Goal: Task Accomplishment & Management: Complete application form

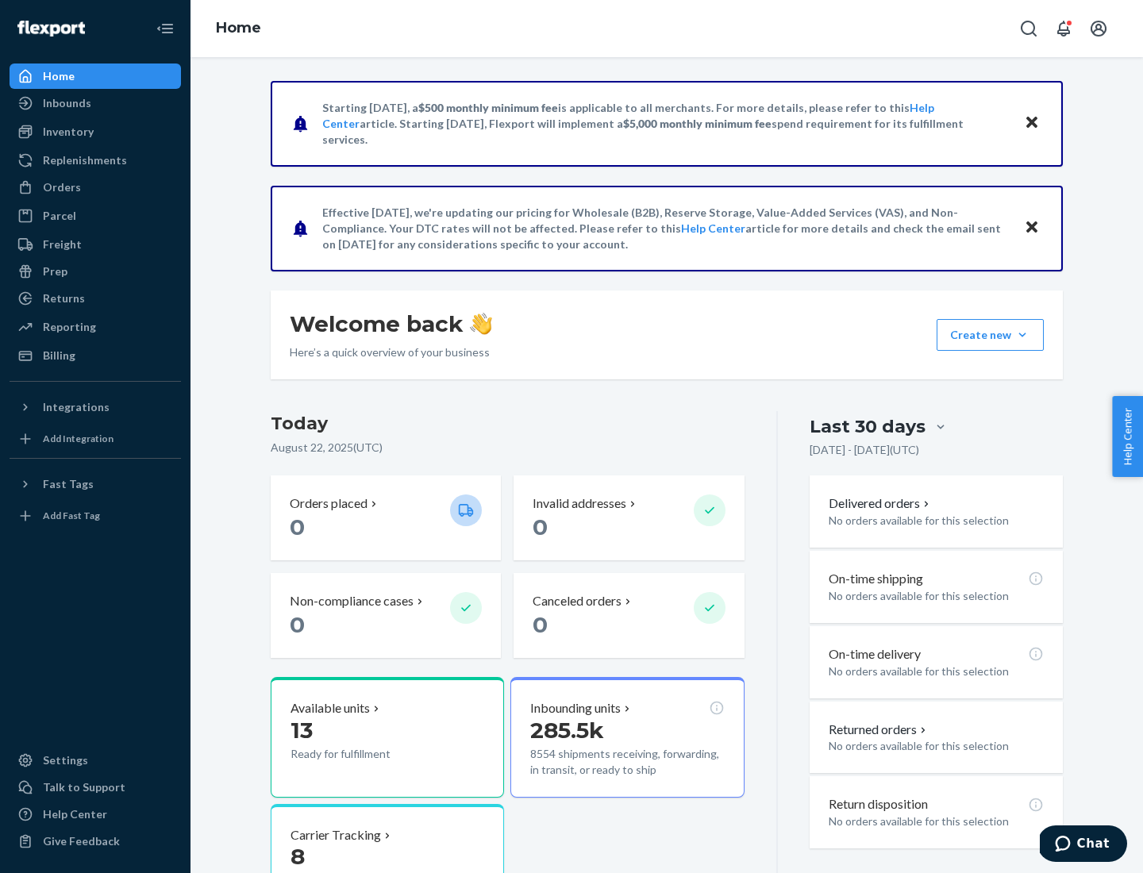
click at [1022, 335] on button "Create new Create new inbound Create new order Create new product" at bounding box center [989, 335] width 107 height 32
click at [95, 103] on div "Inbounds" at bounding box center [95, 103] width 168 height 22
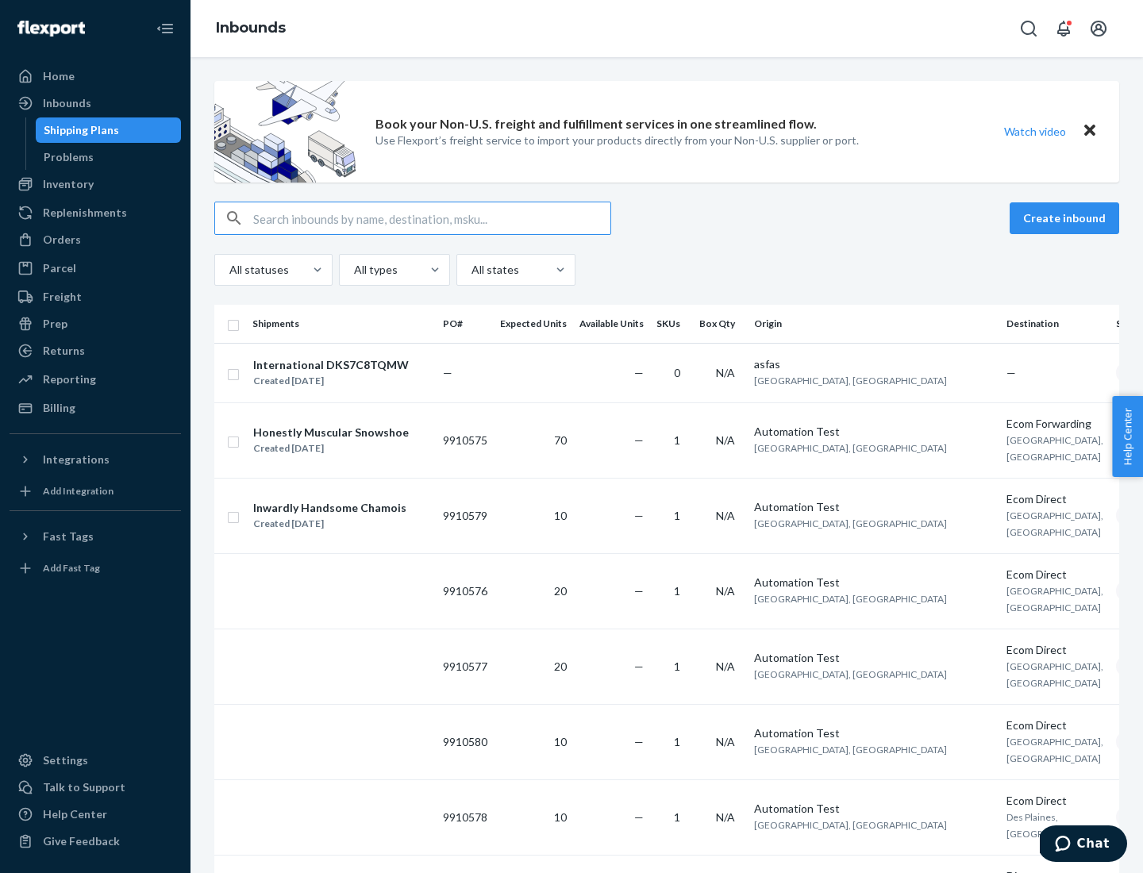
click at [1066, 218] on button "Create inbound" at bounding box center [1063, 218] width 109 height 32
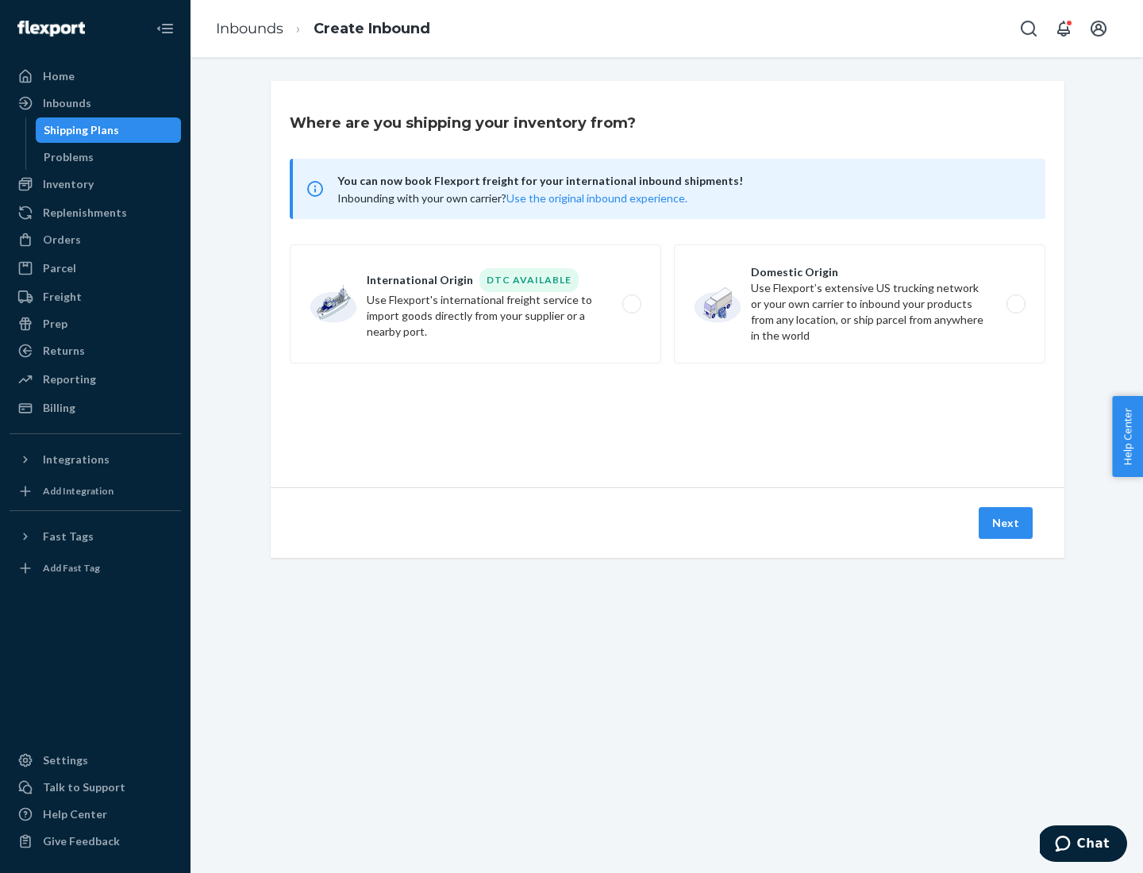
click at [859, 304] on label "Domestic Origin Use Flexport’s extensive US trucking network or your own carrie…" at bounding box center [859, 303] width 371 height 119
click at [1015, 304] on input "Domestic Origin Use Flexport’s extensive US trucking network or your own carrie…" at bounding box center [1020, 304] width 10 height 10
radio input "true"
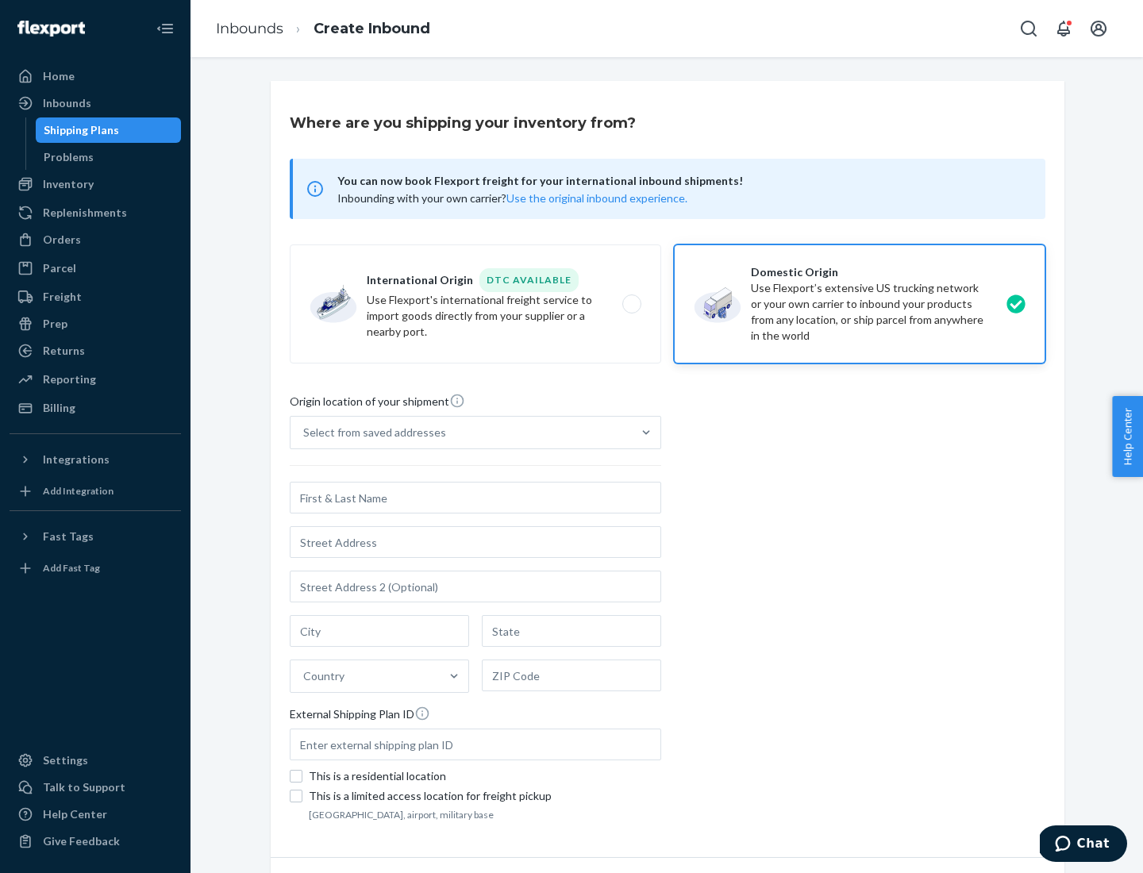
click at [371, 432] on div "Select from saved addresses" at bounding box center [374, 432] width 143 height 16
click at [305, 432] on input "Select from saved addresses" at bounding box center [304, 432] width 2 height 16
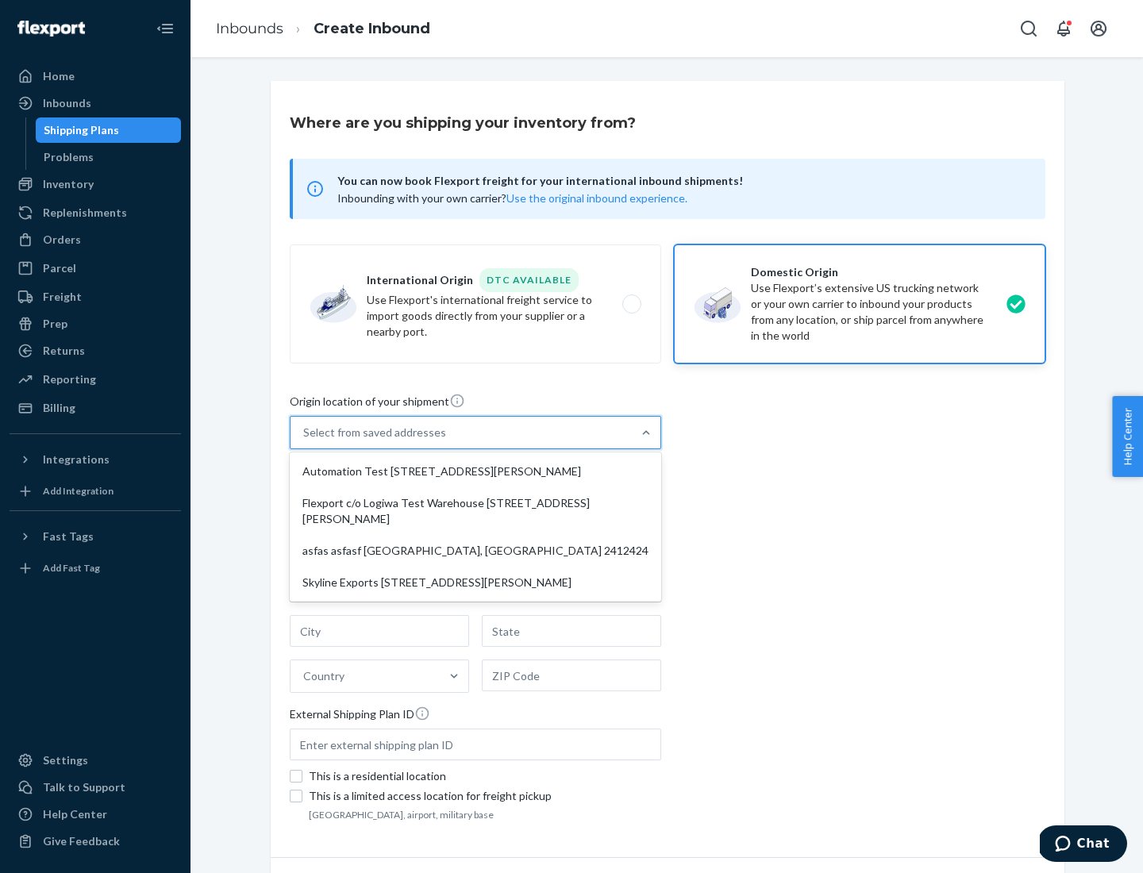
scroll to position [6, 0]
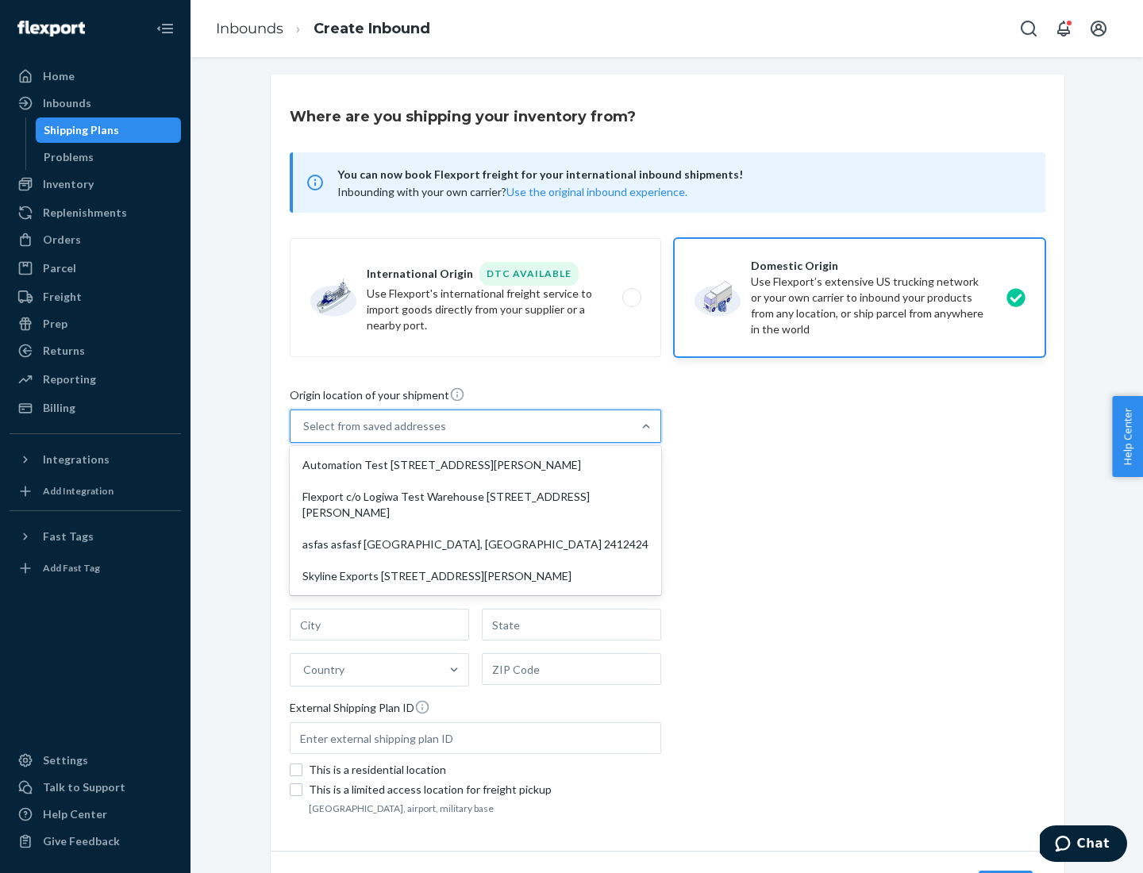
click at [475, 465] on div "Automation Test [STREET_ADDRESS][PERSON_NAME]" at bounding box center [475, 465] width 365 height 32
click at [305, 434] on input "option Automation Test [STREET_ADDRESS][PERSON_NAME] focused, 1 of 4. 4 results…" at bounding box center [304, 426] width 2 height 16
type input "Automation Test"
type input "9th Floor"
type input "[GEOGRAPHIC_DATA]"
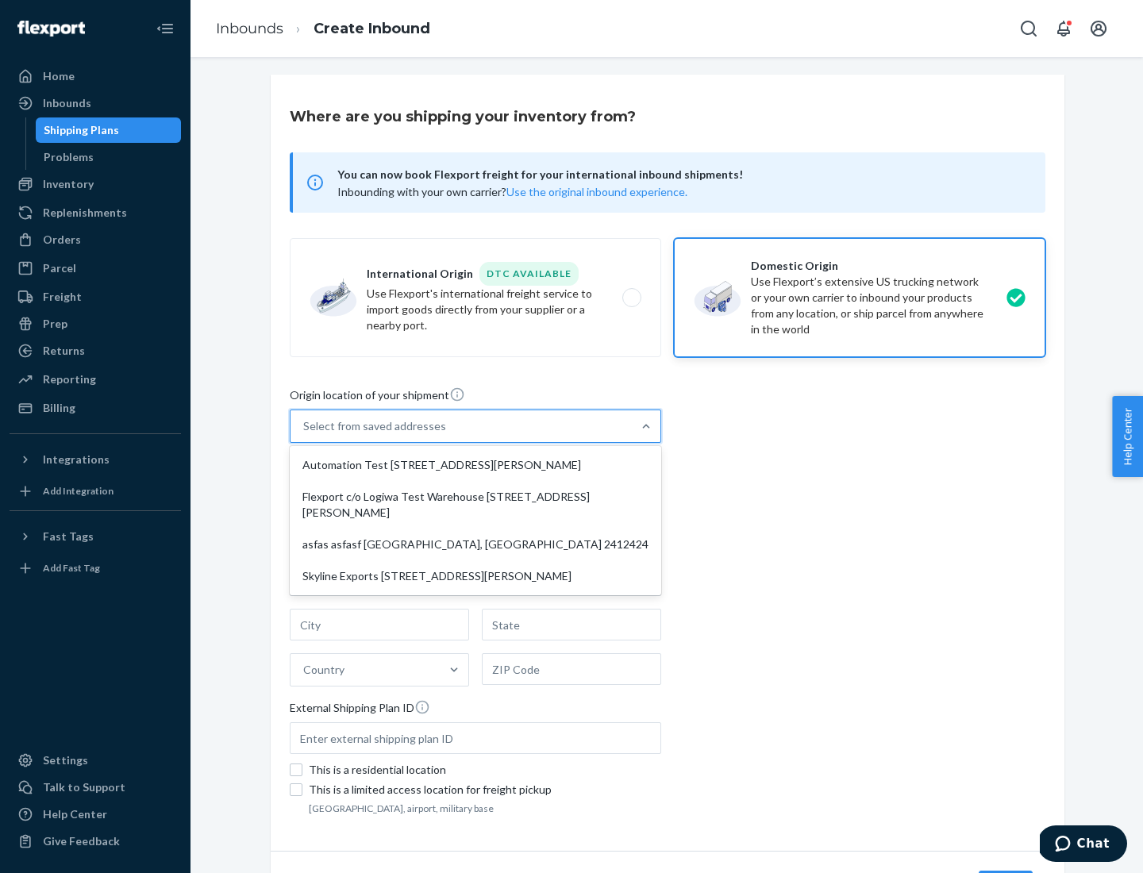
type input "CA"
type input "94104"
type input "[STREET_ADDRESS][PERSON_NAME]"
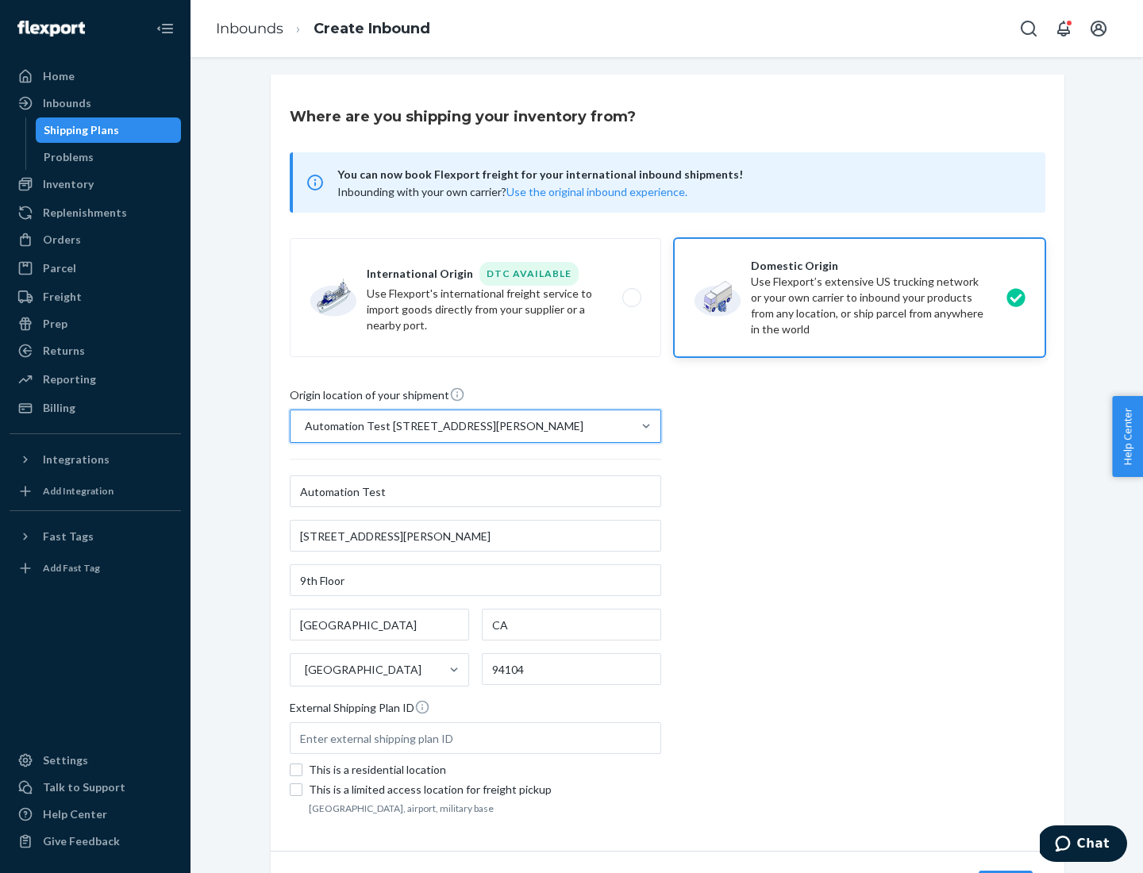
scroll to position [93, 0]
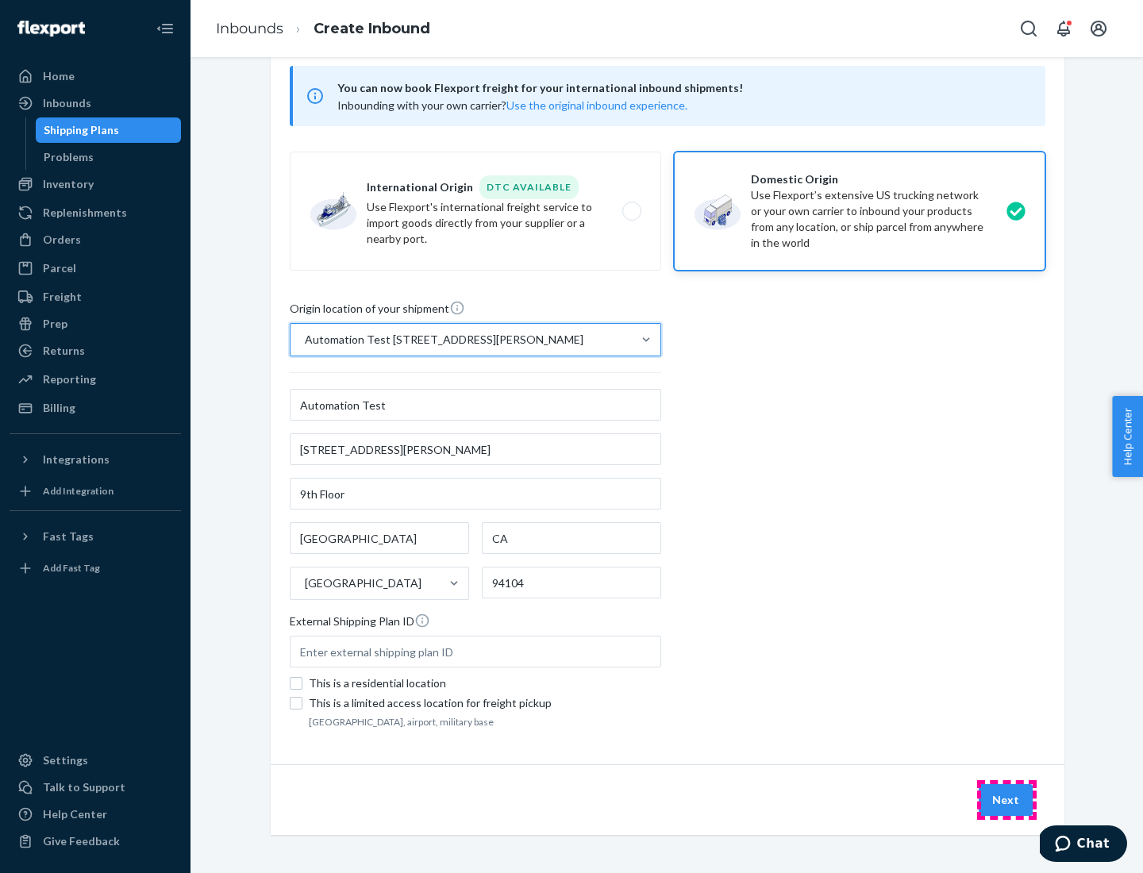
click at [1006, 800] on button "Next" at bounding box center [1005, 800] width 54 height 32
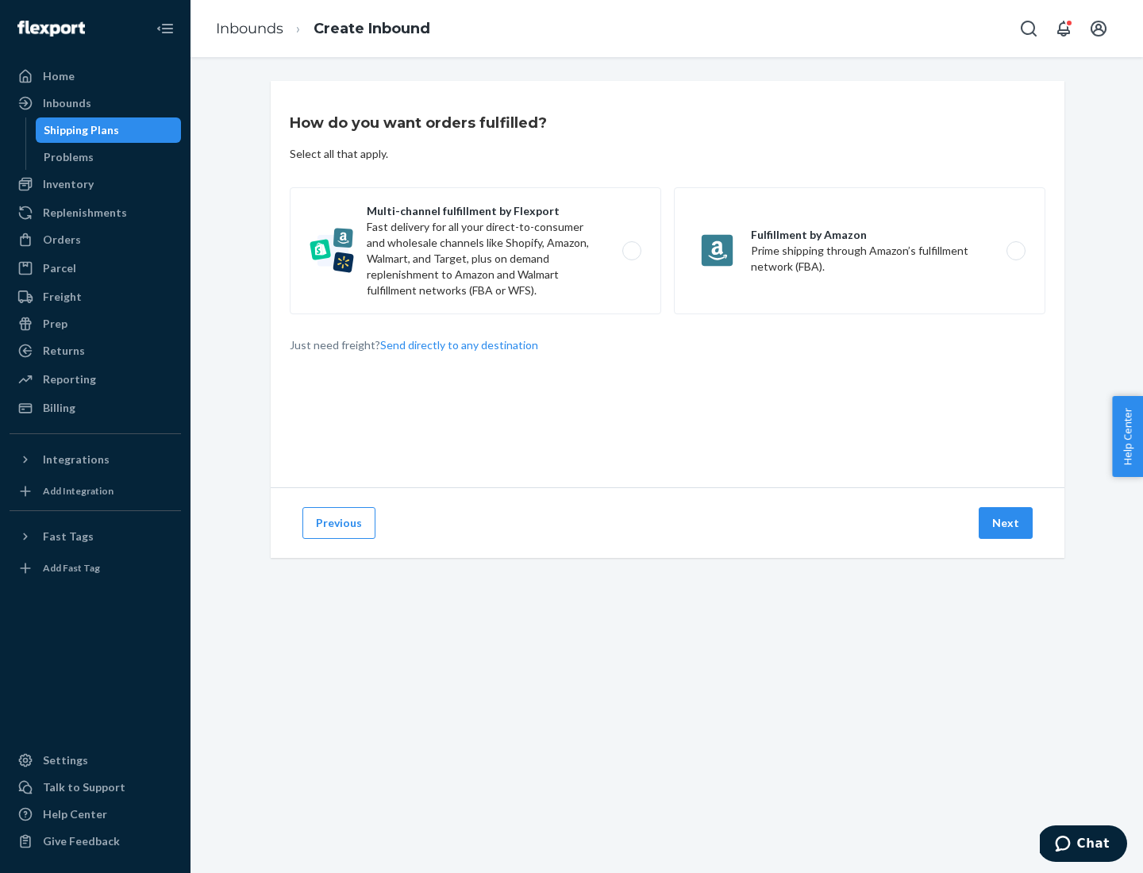
click at [475, 251] on label "Multi-channel fulfillment by Flexport Fast delivery for all your direct-to-cons…" at bounding box center [475, 250] width 371 height 127
click at [631, 251] on input "Multi-channel fulfillment by Flexport Fast delivery for all your direct-to-cons…" at bounding box center [636, 251] width 10 height 10
radio input "true"
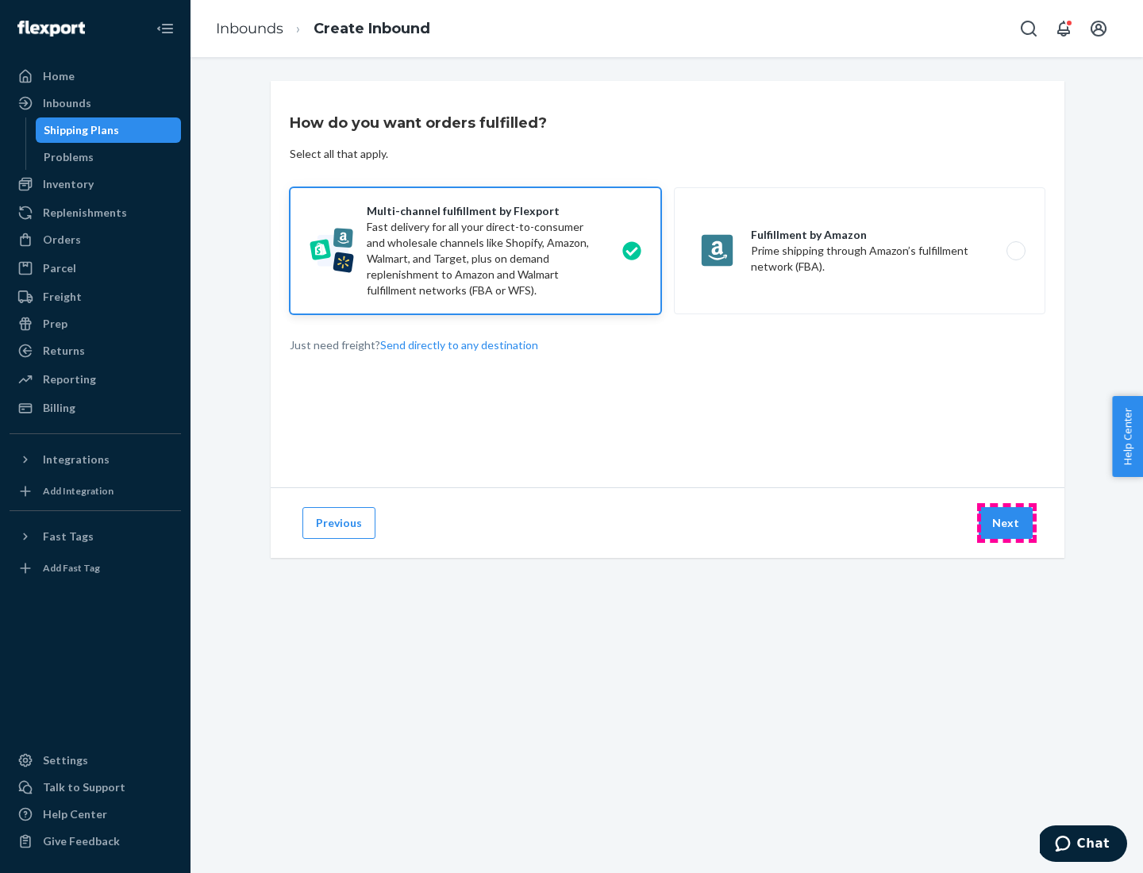
click at [1006, 523] on button "Next" at bounding box center [1005, 523] width 54 height 32
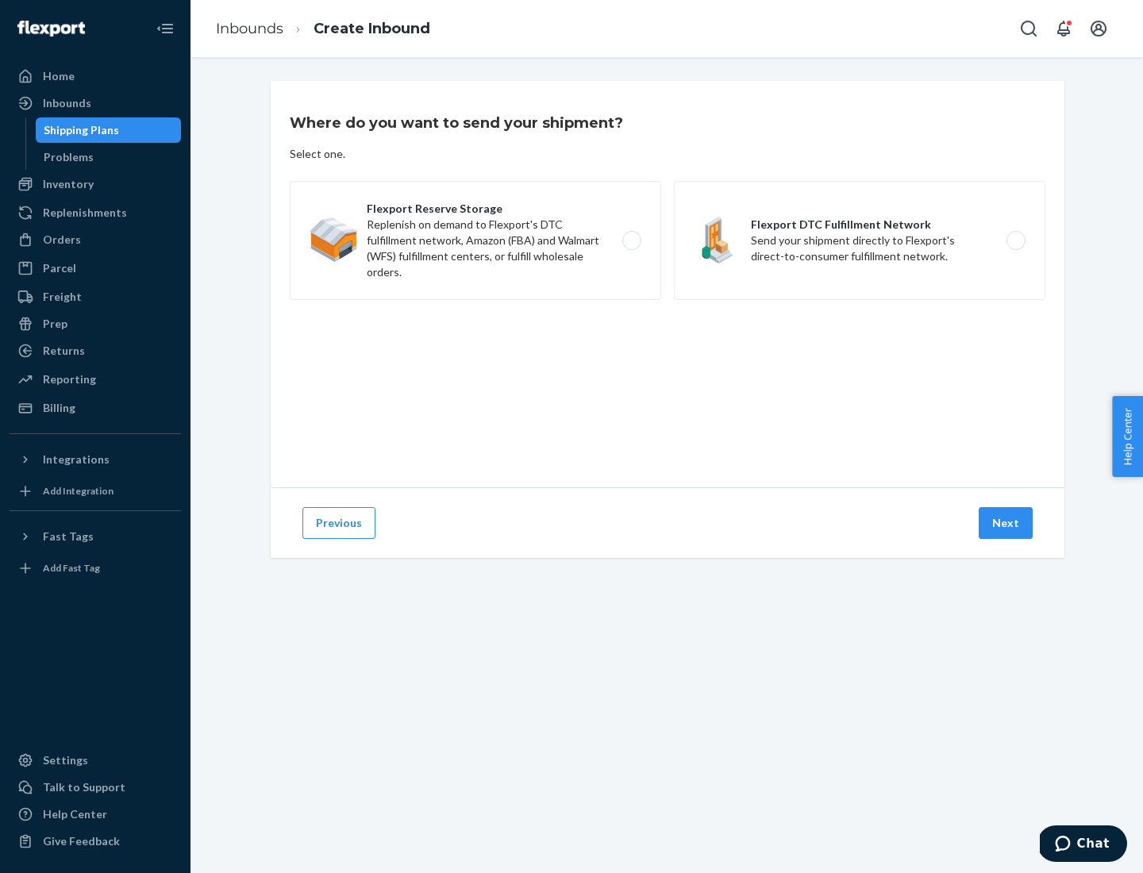
click at [859, 240] on label "Flexport DTC Fulfillment Network Send your shipment directly to Flexport's dire…" at bounding box center [859, 240] width 371 height 119
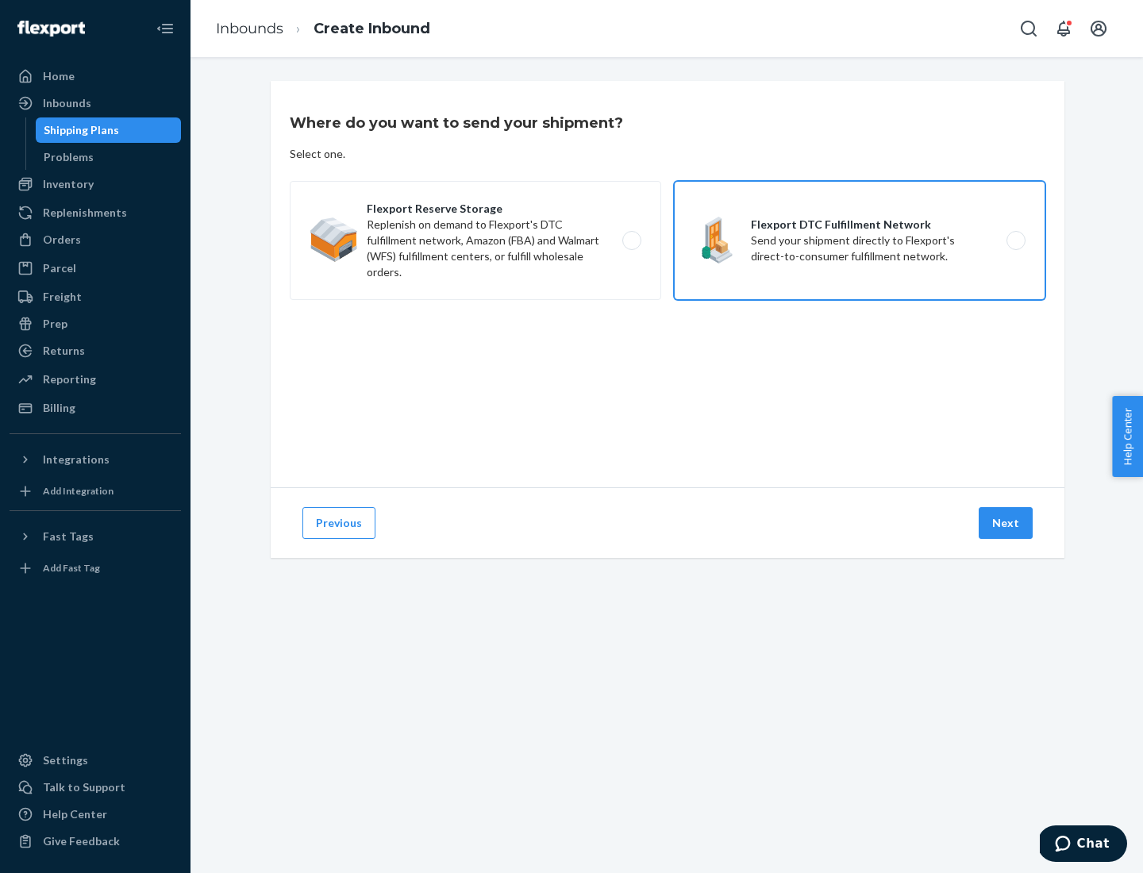
click at [1015, 240] on input "Flexport DTC Fulfillment Network Send your shipment directly to Flexport's dire…" at bounding box center [1020, 241] width 10 height 10
radio input "true"
click at [1006, 523] on button "Next" at bounding box center [1005, 523] width 54 height 32
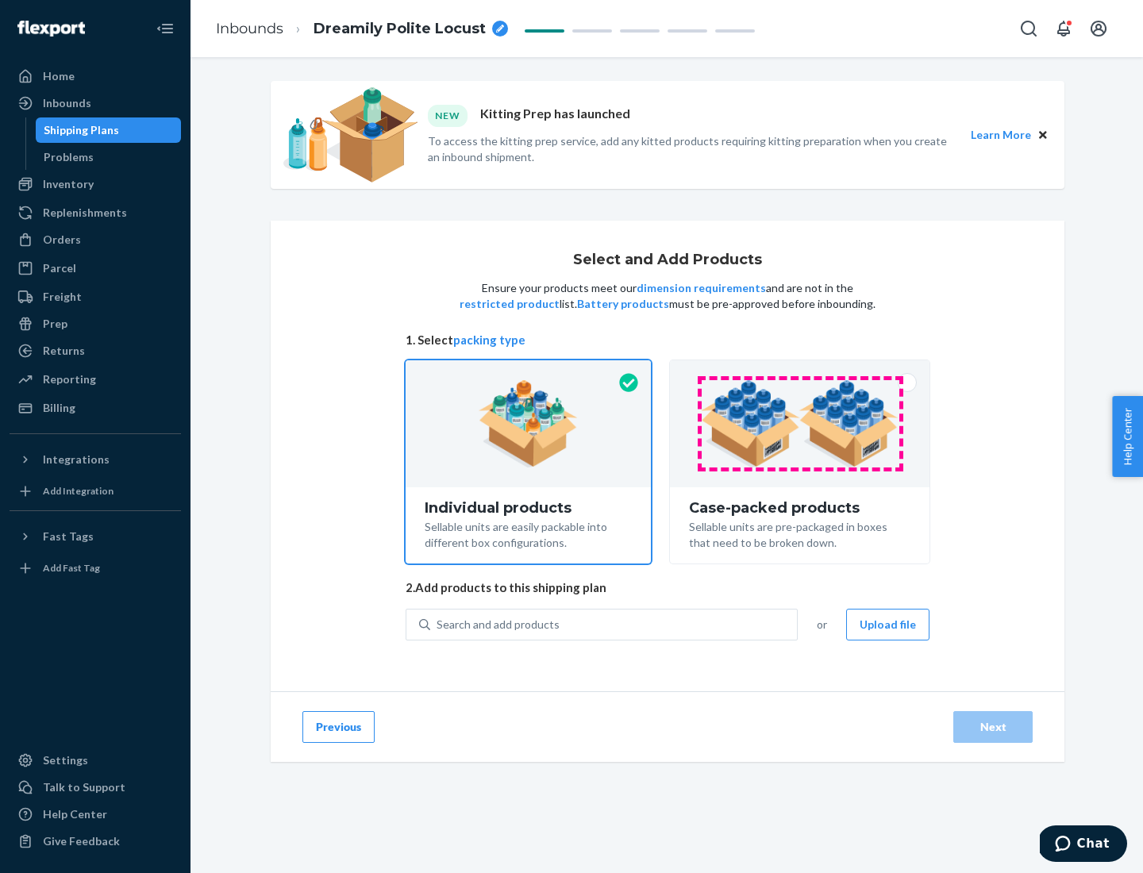
click at [800, 424] on img at bounding box center [800, 423] width 198 height 87
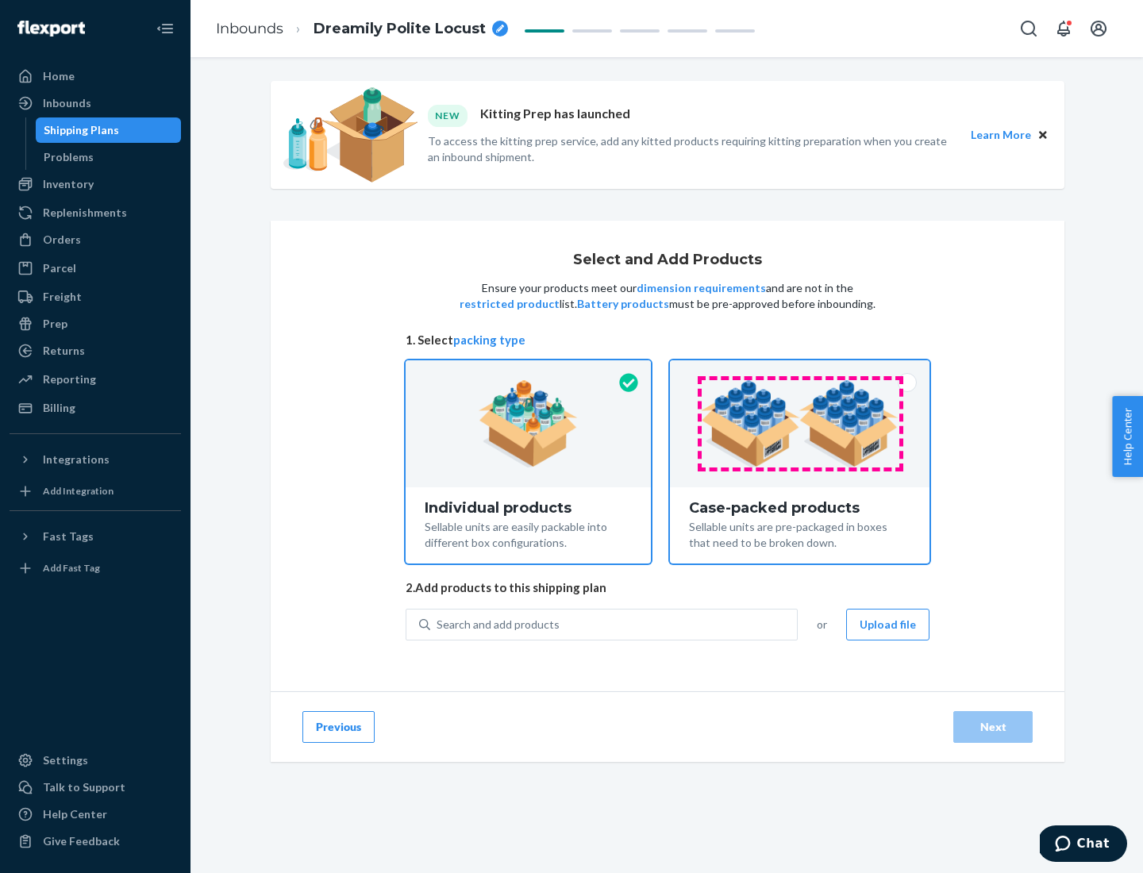
click at [800, 371] on input "Case-packed products Sellable units are pre-packaged in boxes that need to be b…" at bounding box center [799, 365] width 10 height 10
radio input "true"
radio input "false"
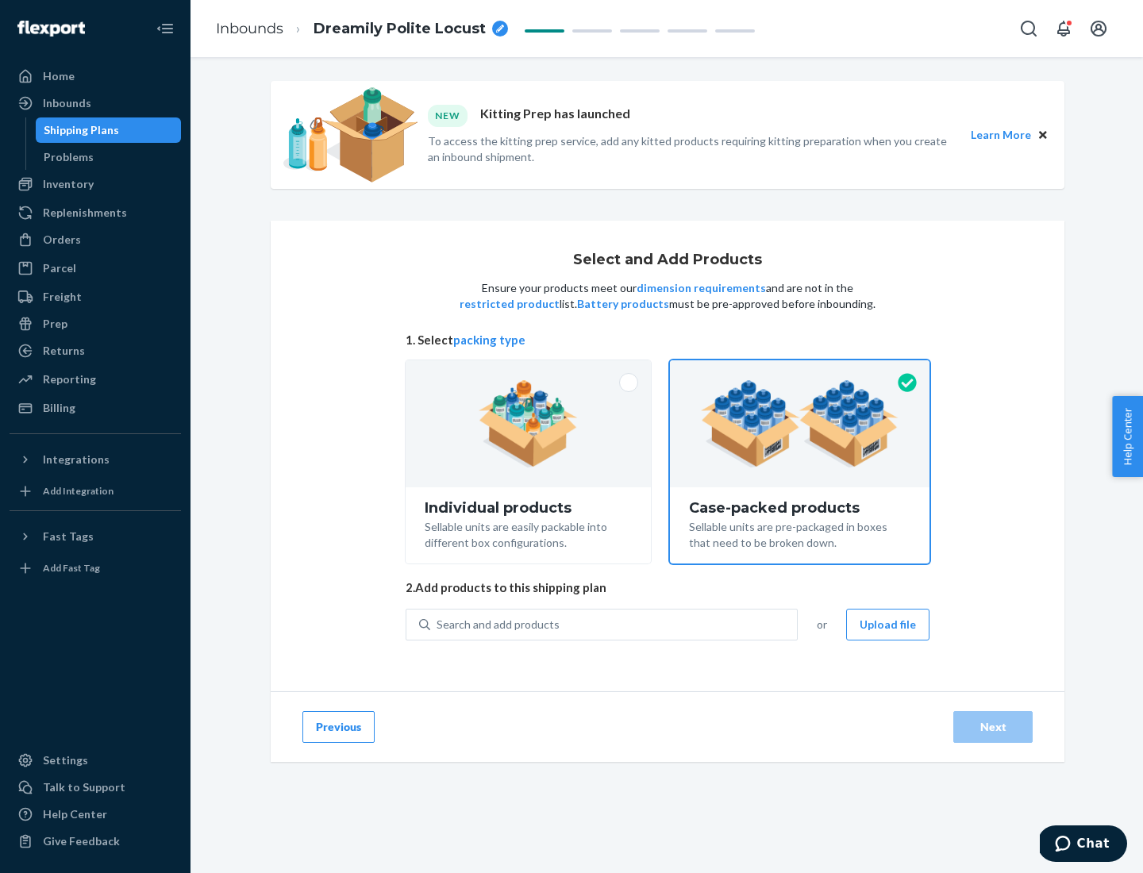
click at [614, 624] on div "Search and add products" at bounding box center [613, 624] width 367 height 29
click at [438, 624] on input "Search and add products" at bounding box center [437, 624] width 2 height 16
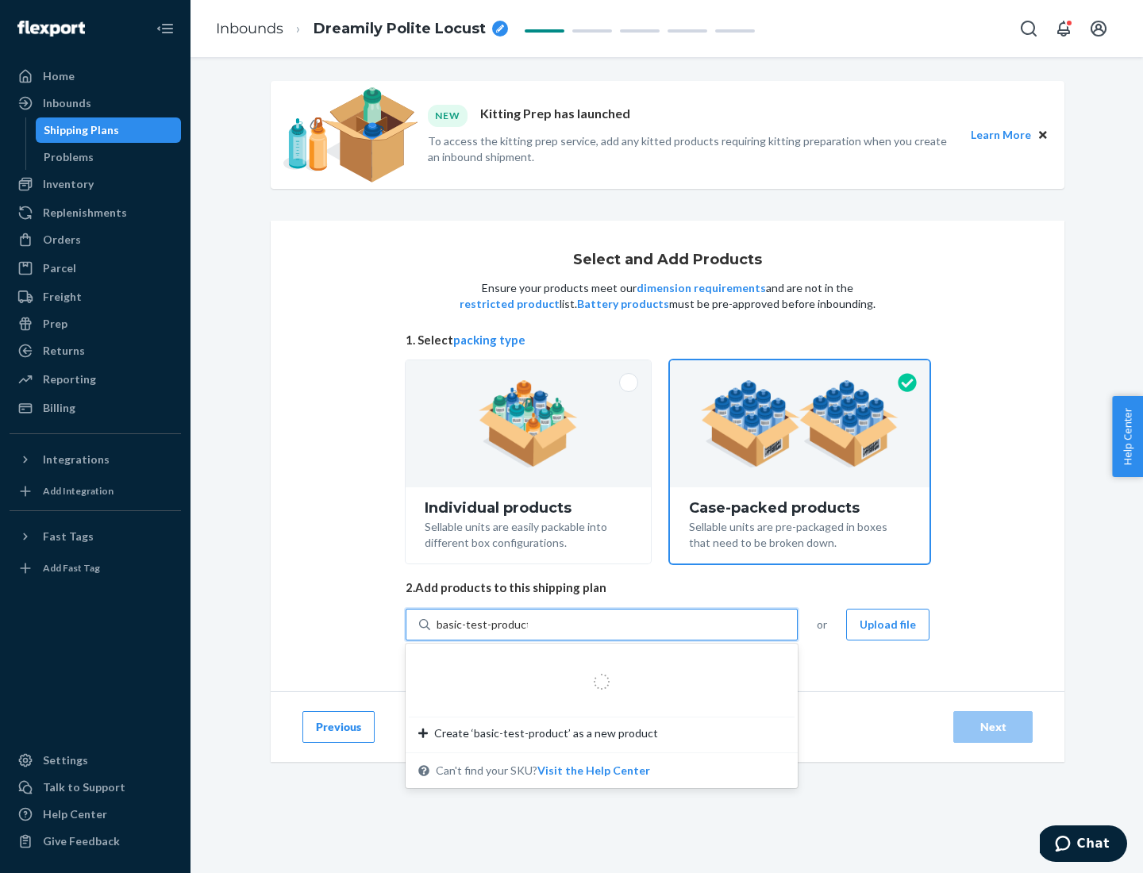
type input "basic-test-product-1"
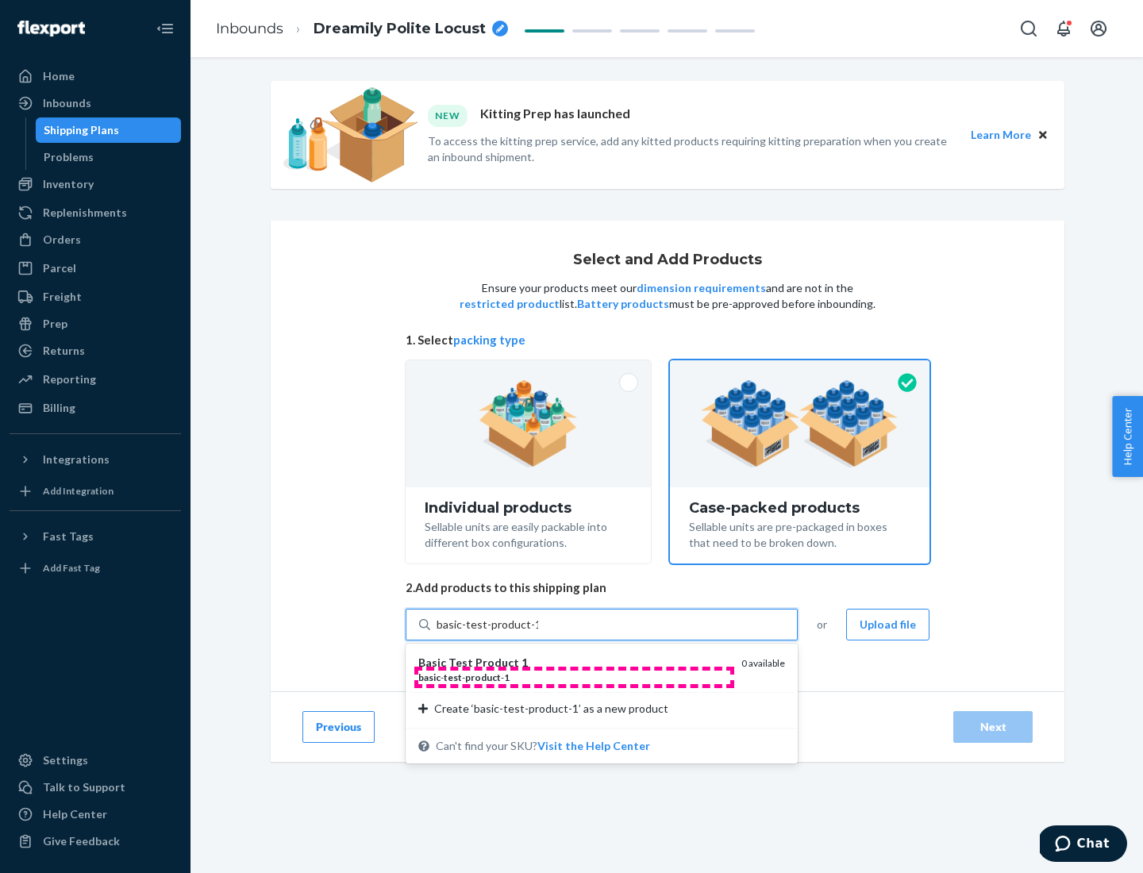
click at [574, 677] on div "basic - test - product - 1" at bounding box center [573, 676] width 310 height 13
click at [538, 632] on input "basic-test-product-1" at bounding box center [487, 624] width 102 height 16
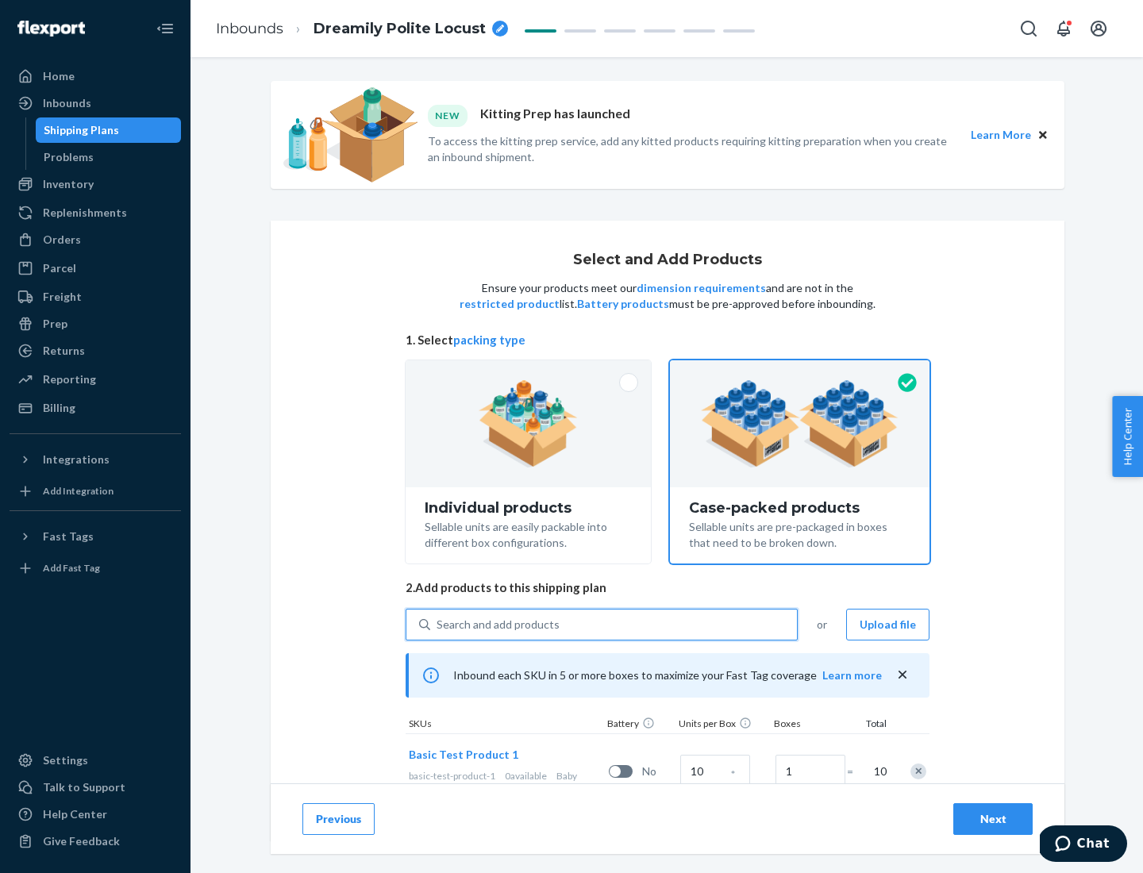
scroll to position [57, 0]
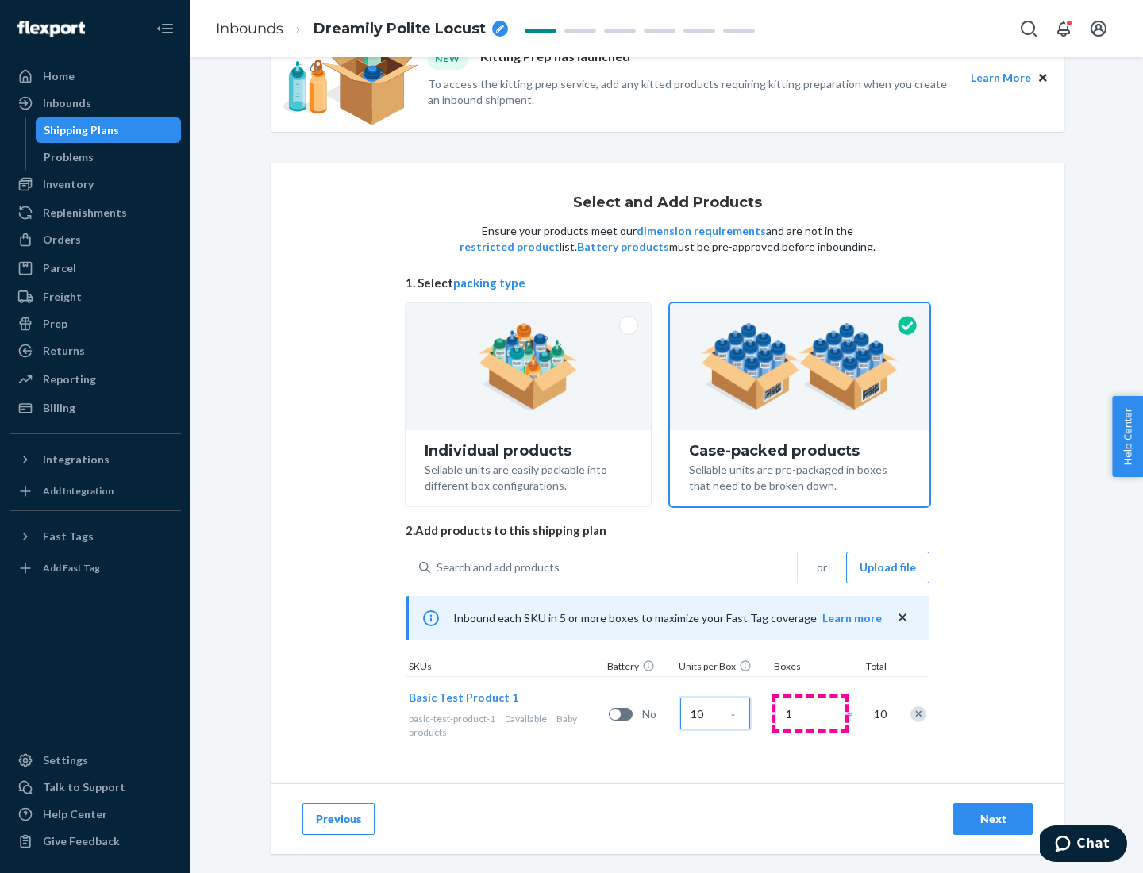
type input "10"
type input "7"
click at [993, 819] on div "Next" at bounding box center [992, 819] width 52 height 16
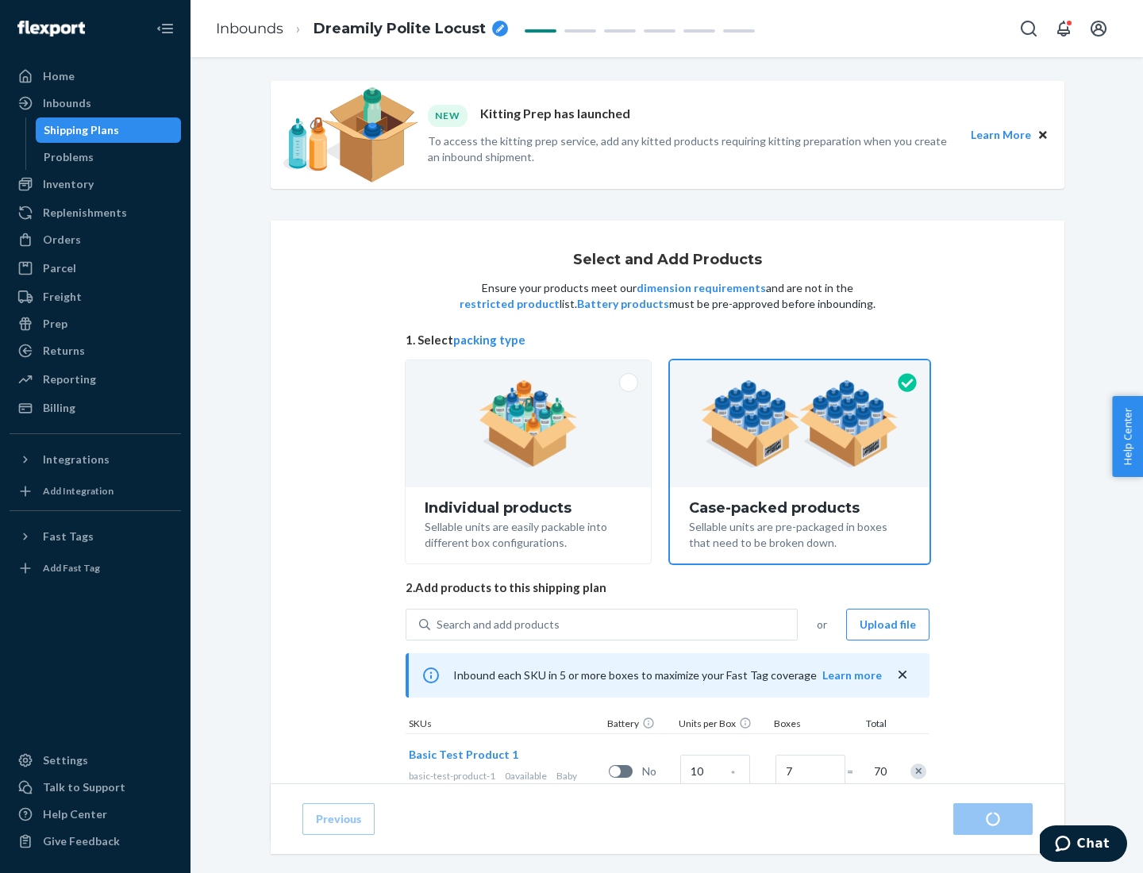
radio input "true"
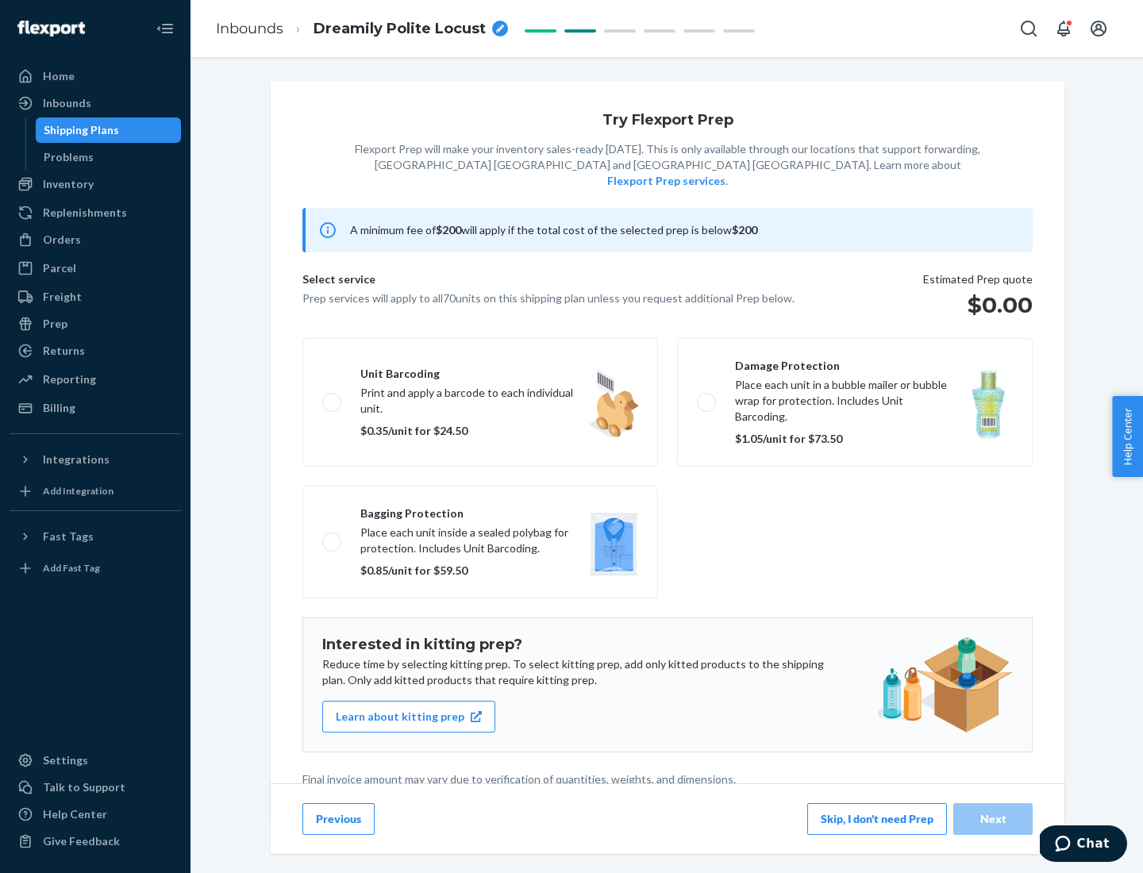
scroll to position [4, 0]
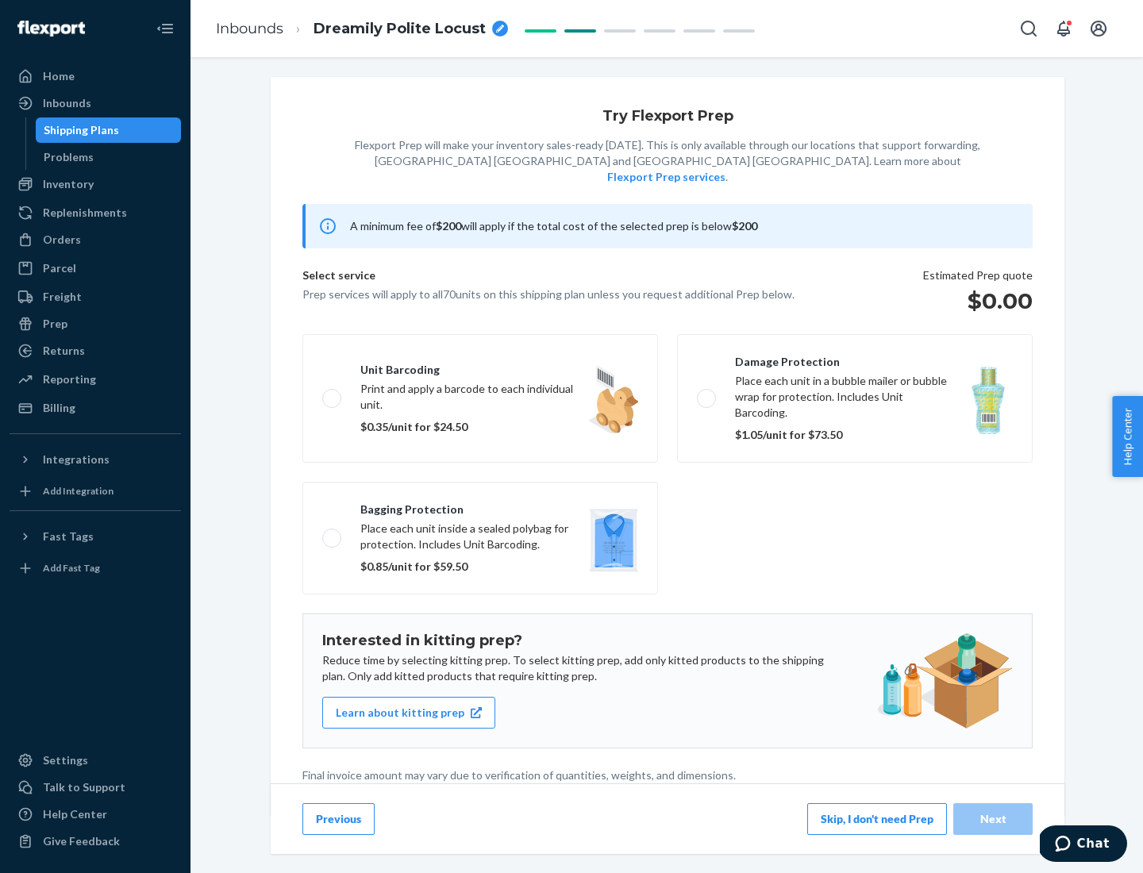
click at [480, 505] on label "Bagging protection Place each unit inside a sealed polybag for protection. Incl…" at bounding box center [479, 538] width 355 height 113
click at [332, 532] on input "Bagging protection Place each unit inside a sealed polybag for protection. Incl…" at bounding box center [327, 537] width 10 height 10
checkbox input "true"
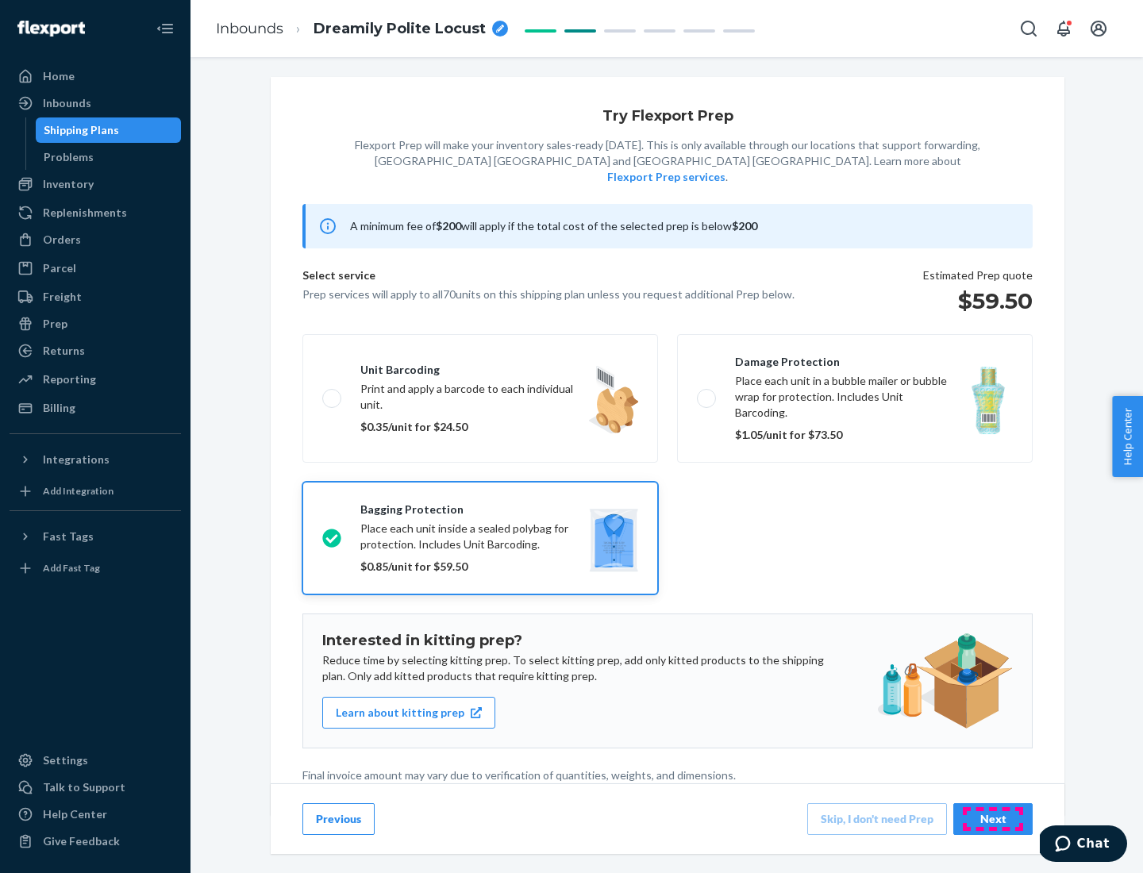
click at [993, 818] on div "Next" at bounding box center [992, 819] width 52 height 16
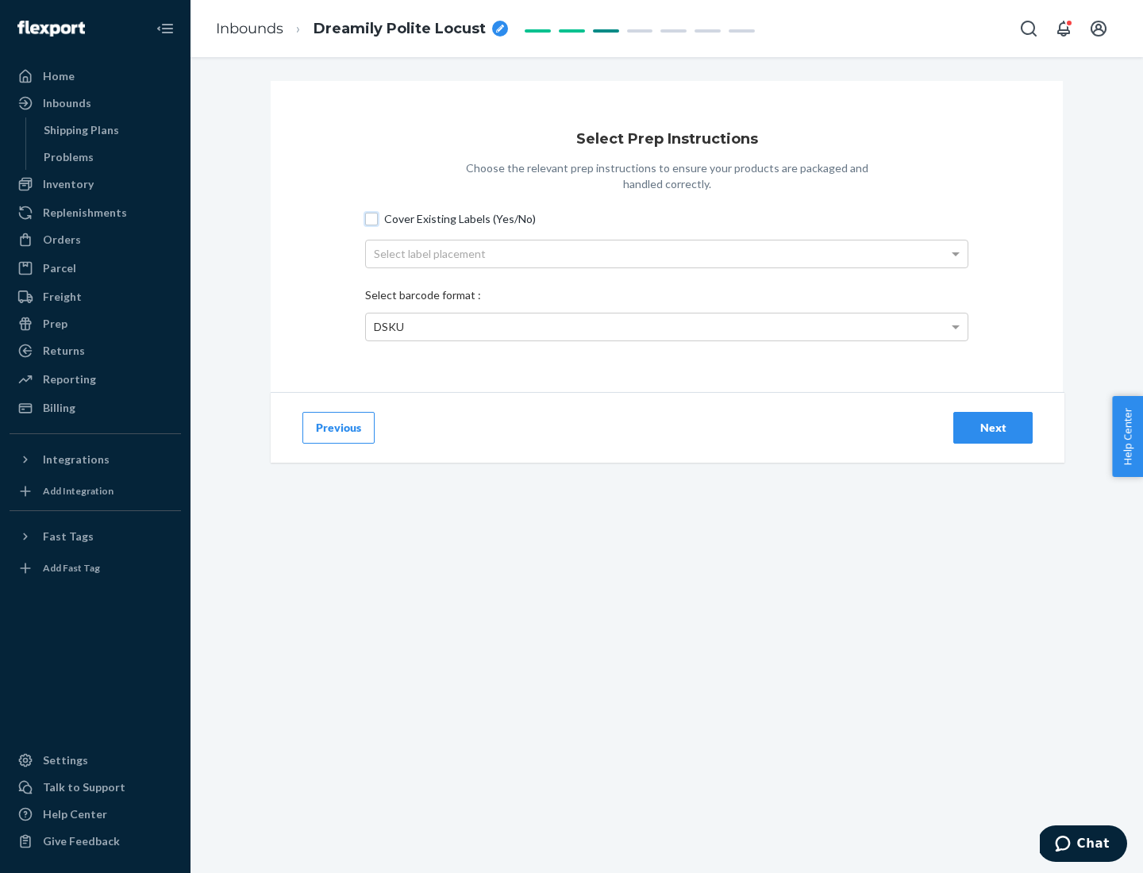
click at [371, 218] on input "Cover Existing Labels (Yes/No)" at bounding box center [371, 219] width 13 height 13
checkbox input "true"
click at [666, 253] on div "Select label placement" at bounding box center [666, 253] width 601 height 27
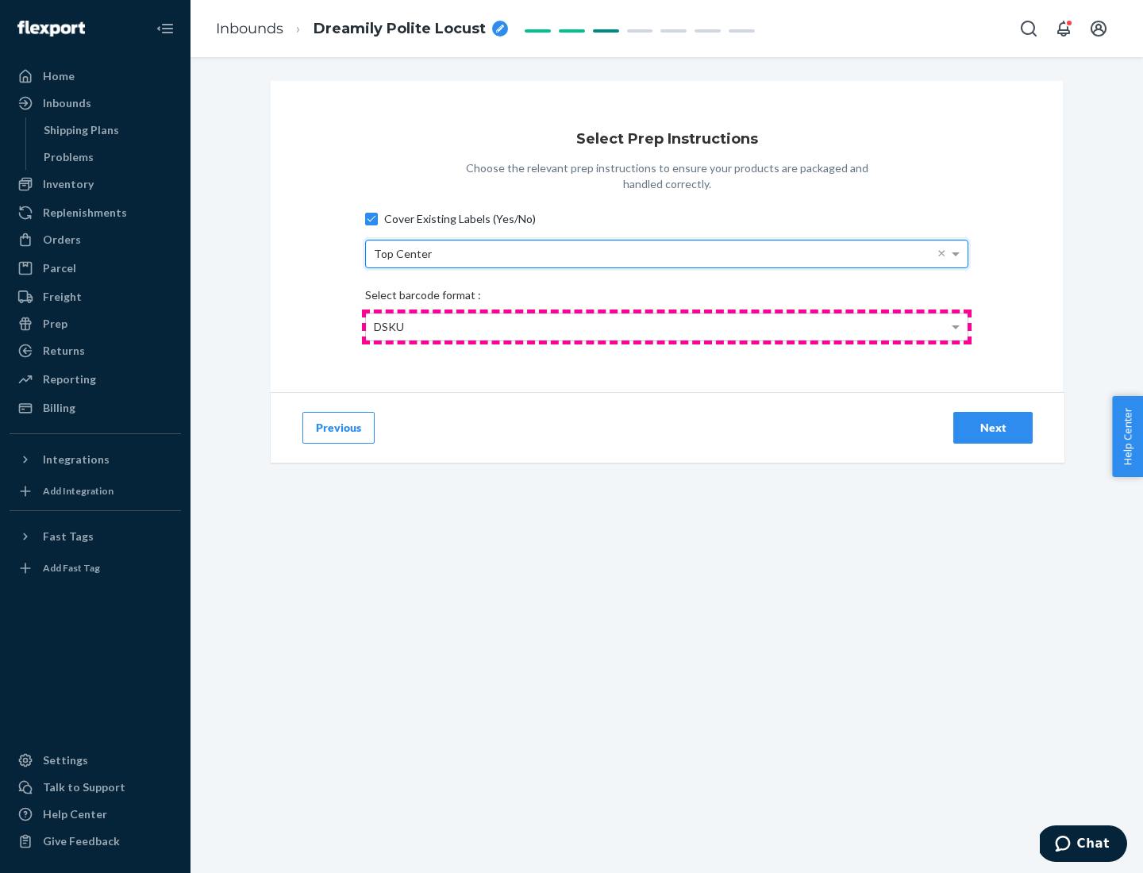
click at [666, 326] on div "DSKU" at bounding box center [666, 326] width 601 height 27
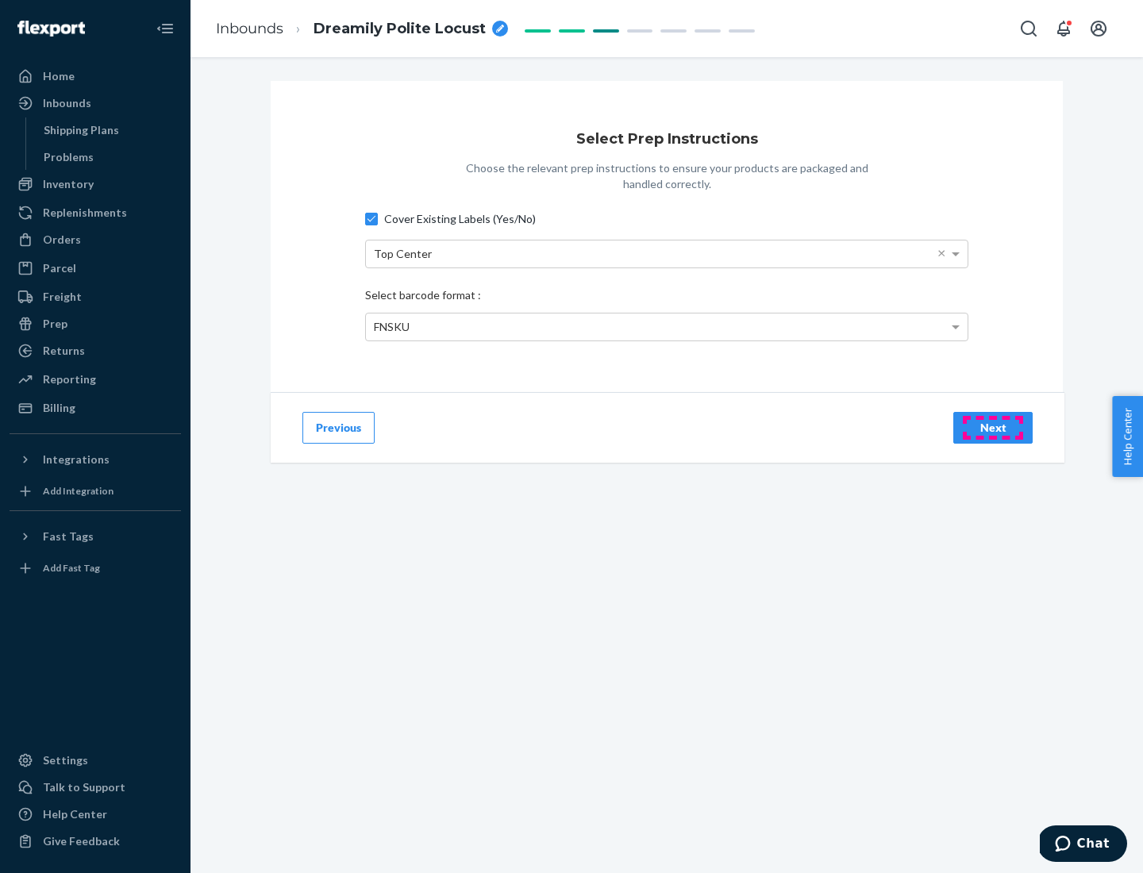
click at [993, 427] on div "Next" at bounding box center [992, 428] width 52 height 16
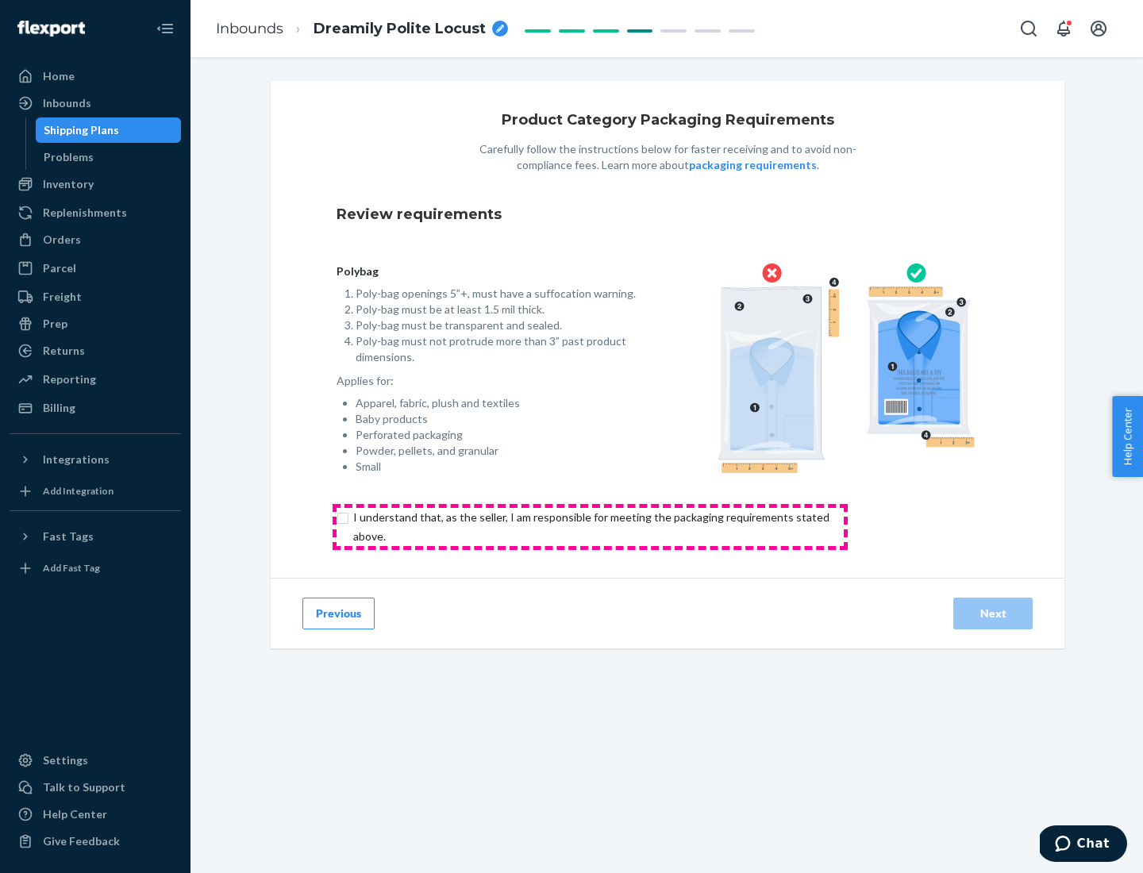
click at [590, 526] on input "checkbox" at bounding box center [600, 527] width 528 height 38
checkbox input "true"
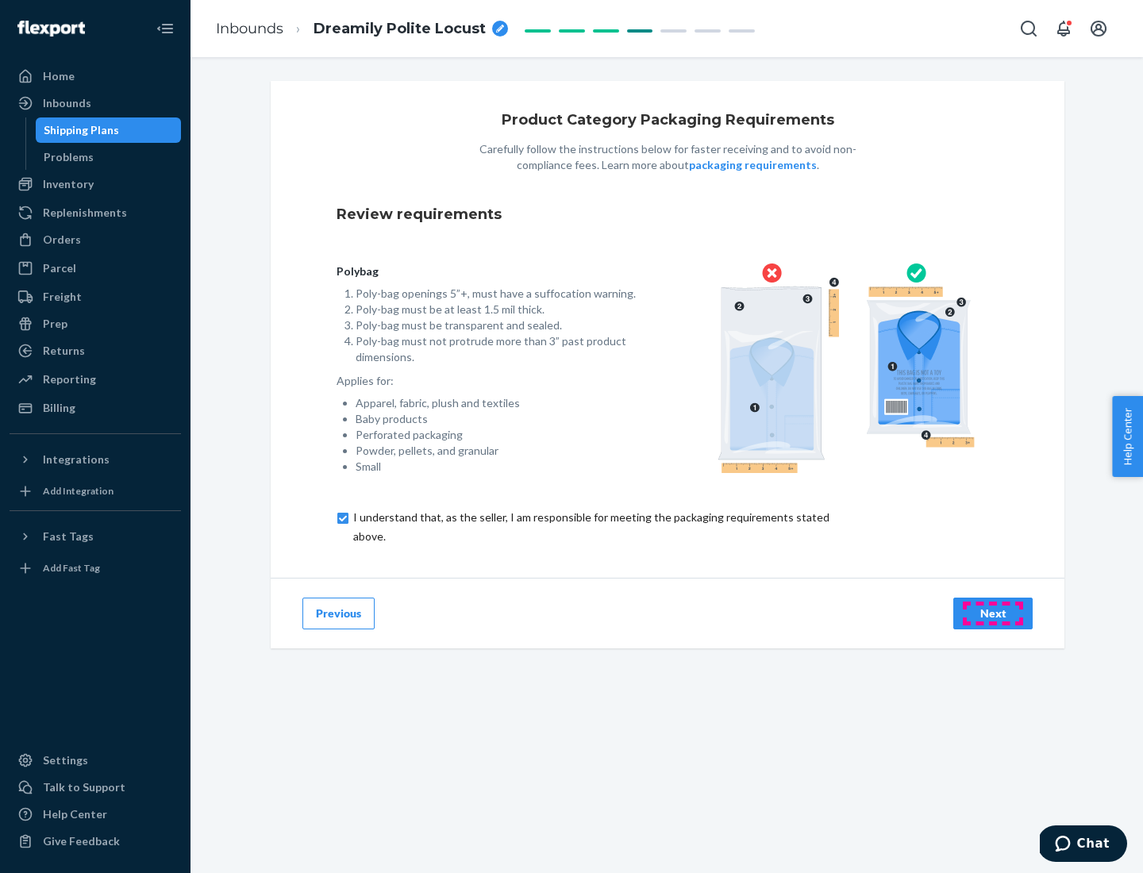
click at [993, 613] on div "Next" at bounding box center [992, 613] width 52 height 16
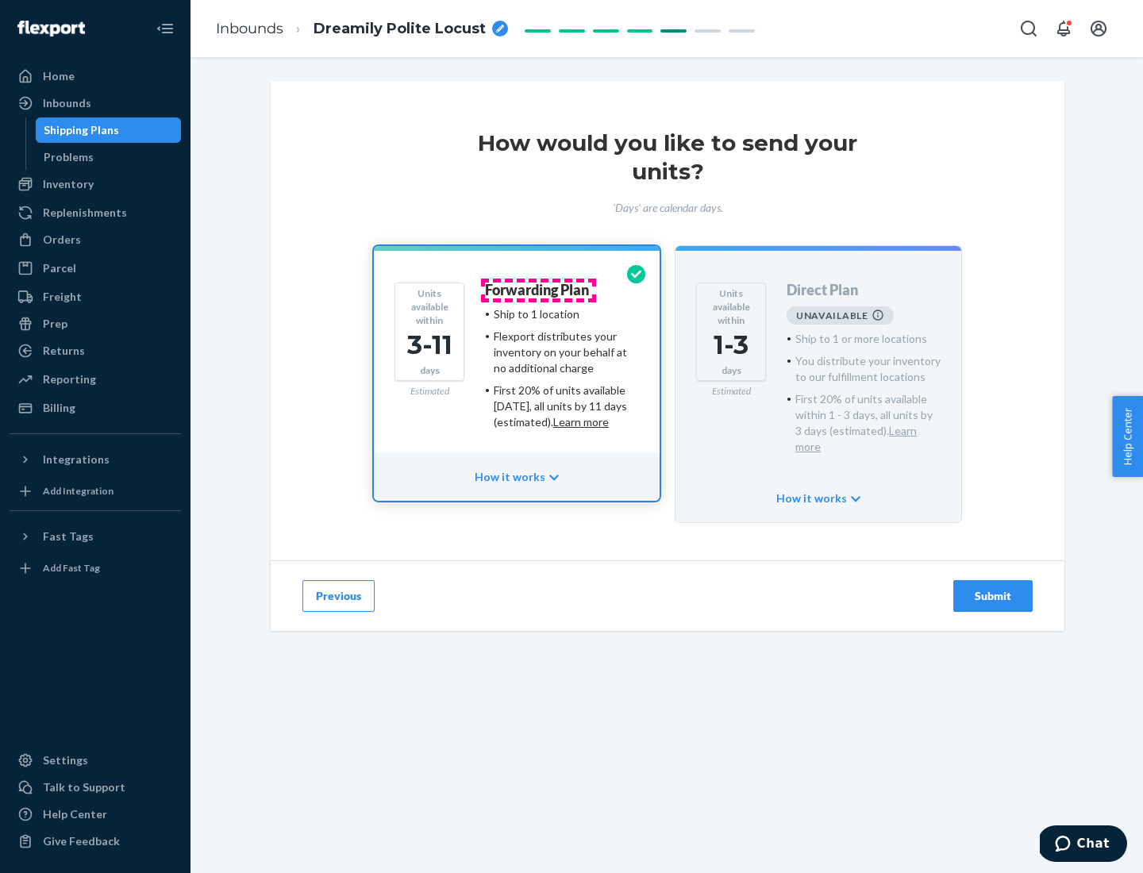
click at [538, 290] on h4 "Forwarding Plan" at bounding box center [537, 290] width 104 height 16
click at [993, 588] on div "Submit" at bounding box center [992, 596] width 52 height 16
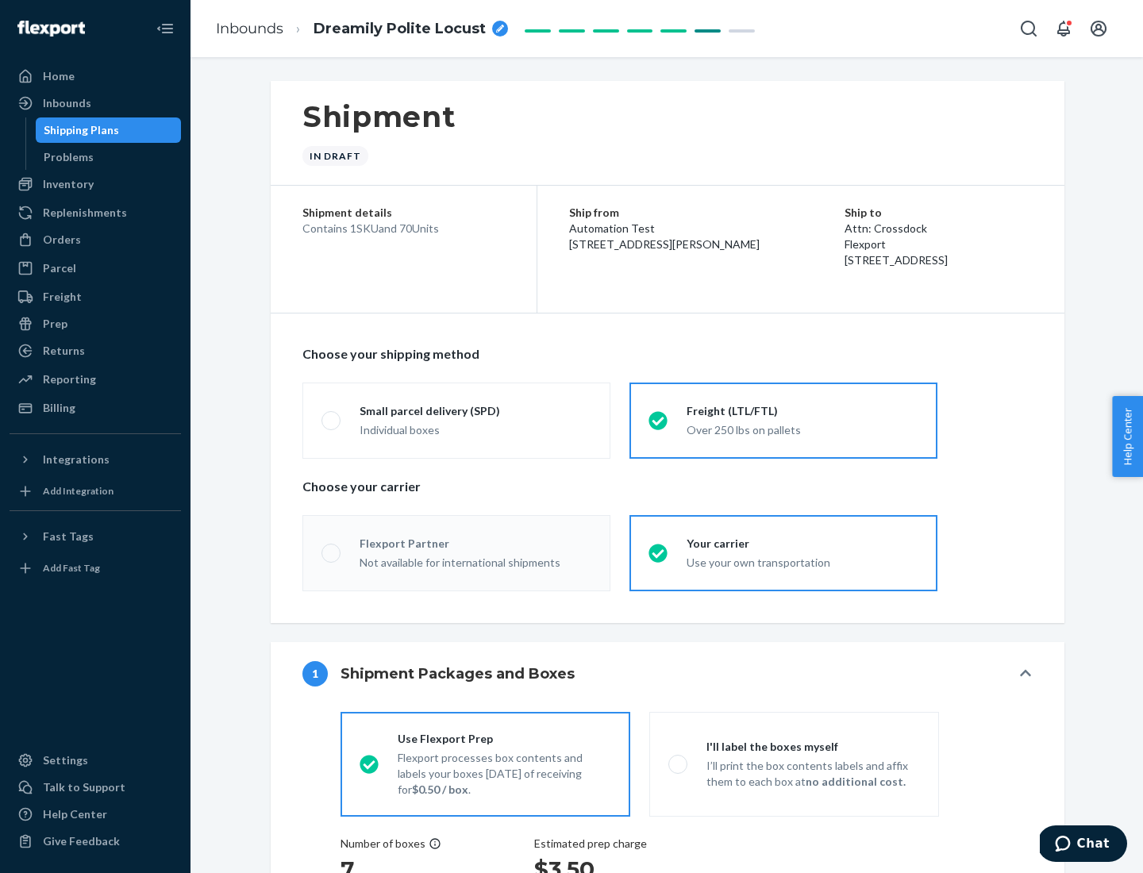
radio input "true"
radio input "false"
radio input "true"
radio input "false"
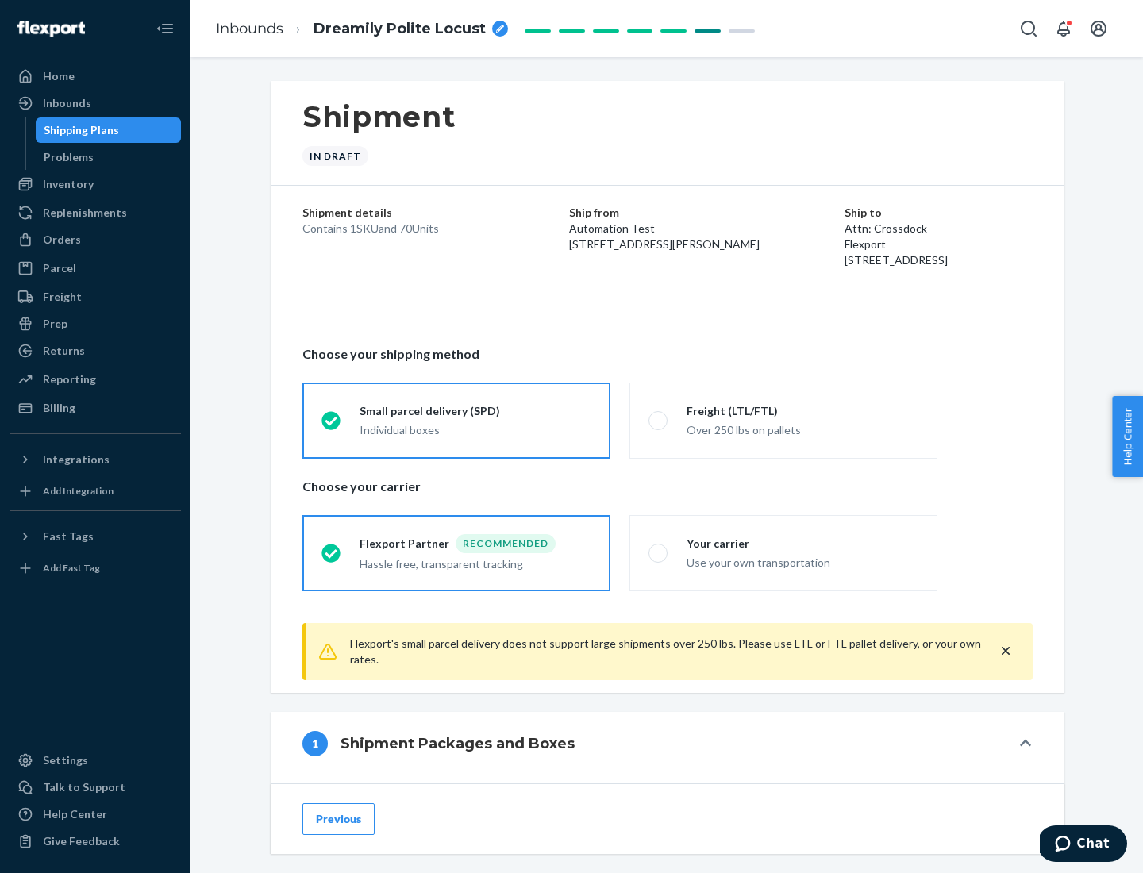
click at [475, 429] on div "Individual boxes" at bounding box center [475, 430] width 232 height 16
click at [332, 425] on input "Small parcel delivery (SPD) Individual boxes" at bounding box center [326, 420] width 10 height 10
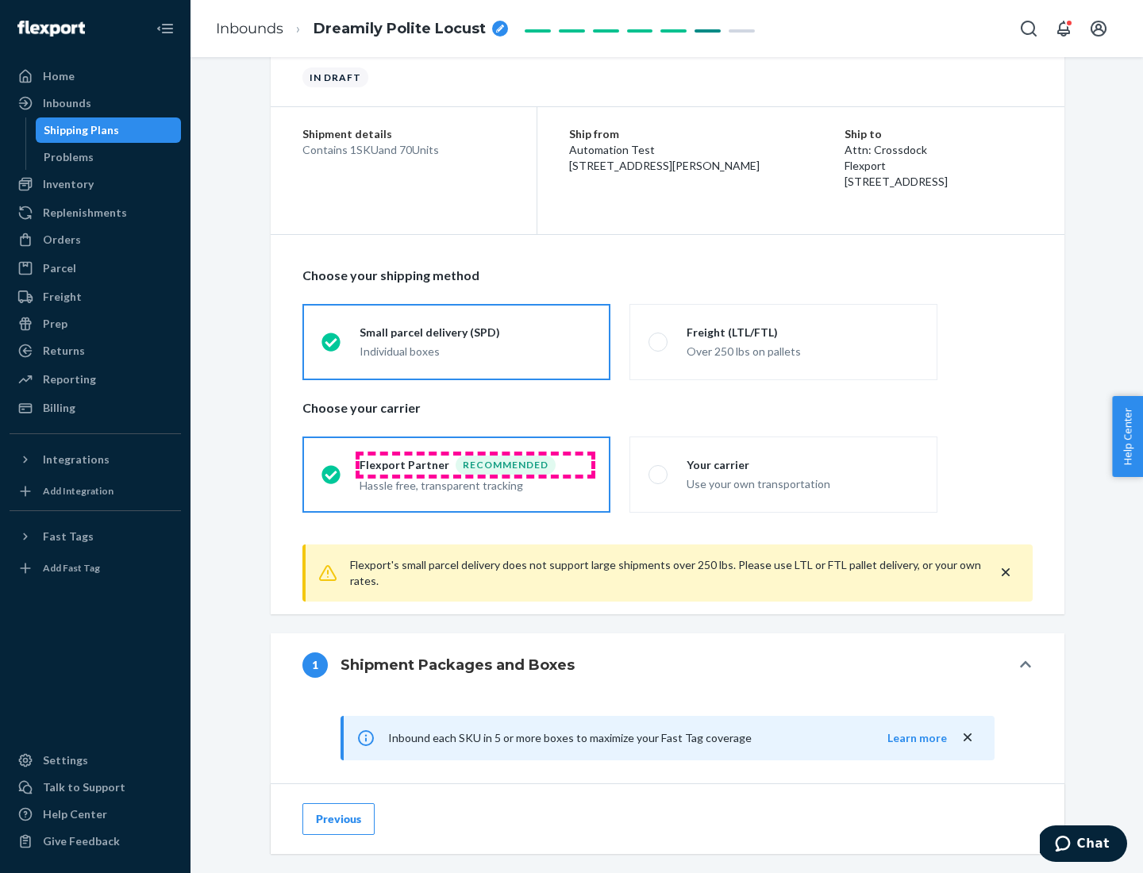
click at [475, 464] on div "Recommended" at bounding box center [505, 464] width 100 height 19
click at [332, 469] on input "Flexport Partner Recommended Hassle free, transparent tracking" at bounding box center [326, 474] width 10 height 10
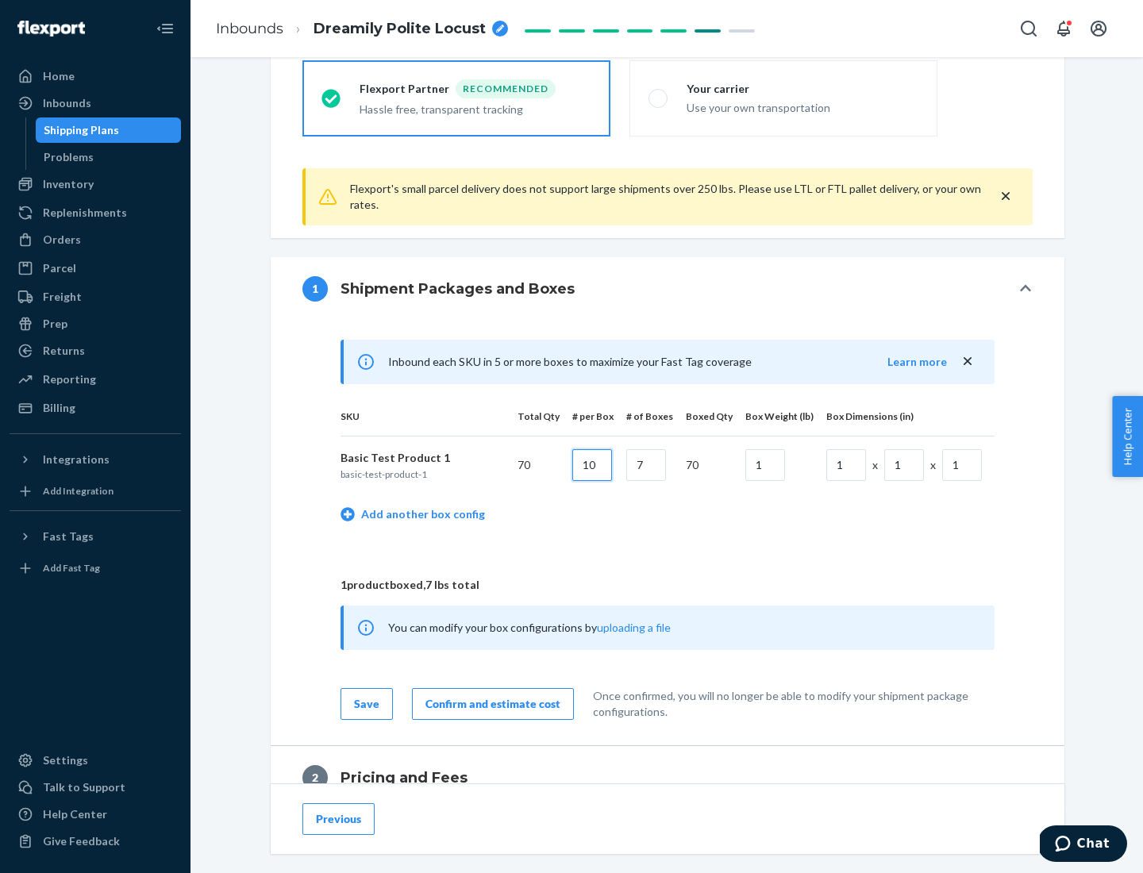
type input "10"
type input "7"
type input "1"
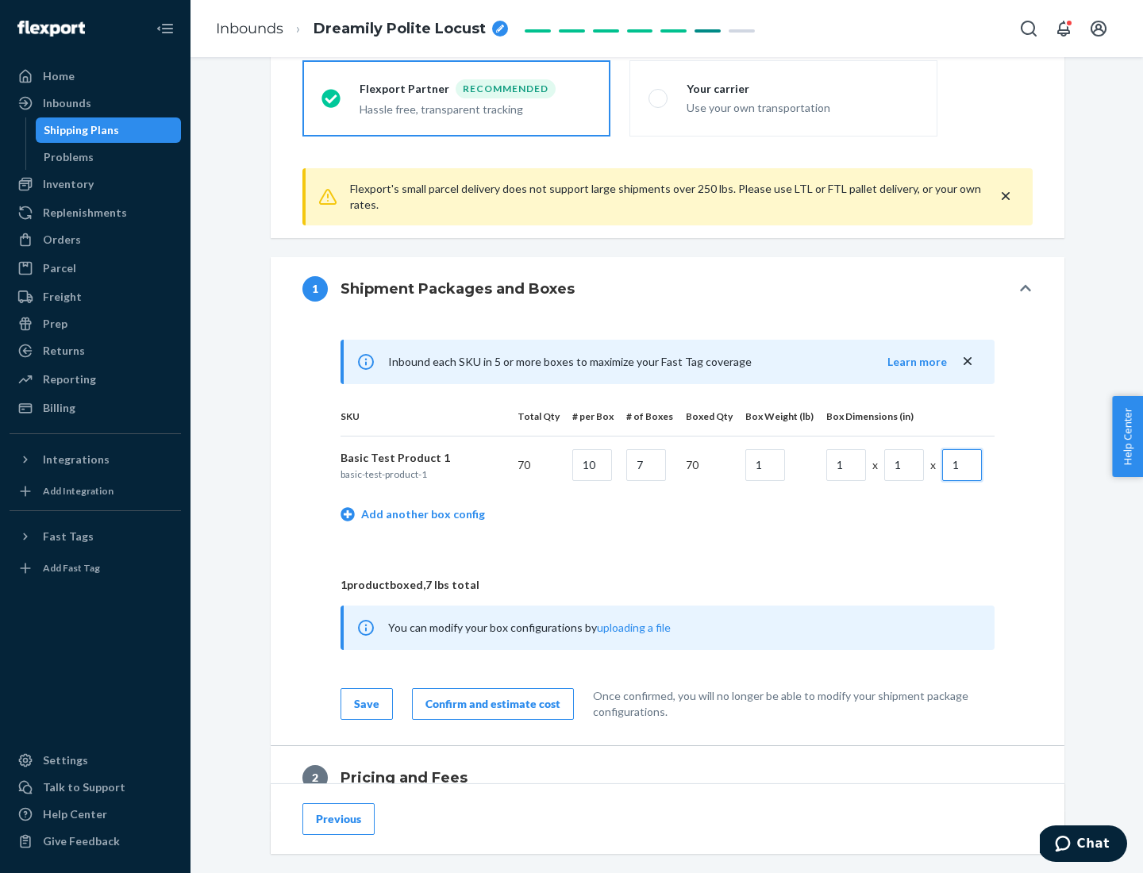
scroll to position [693, 0]
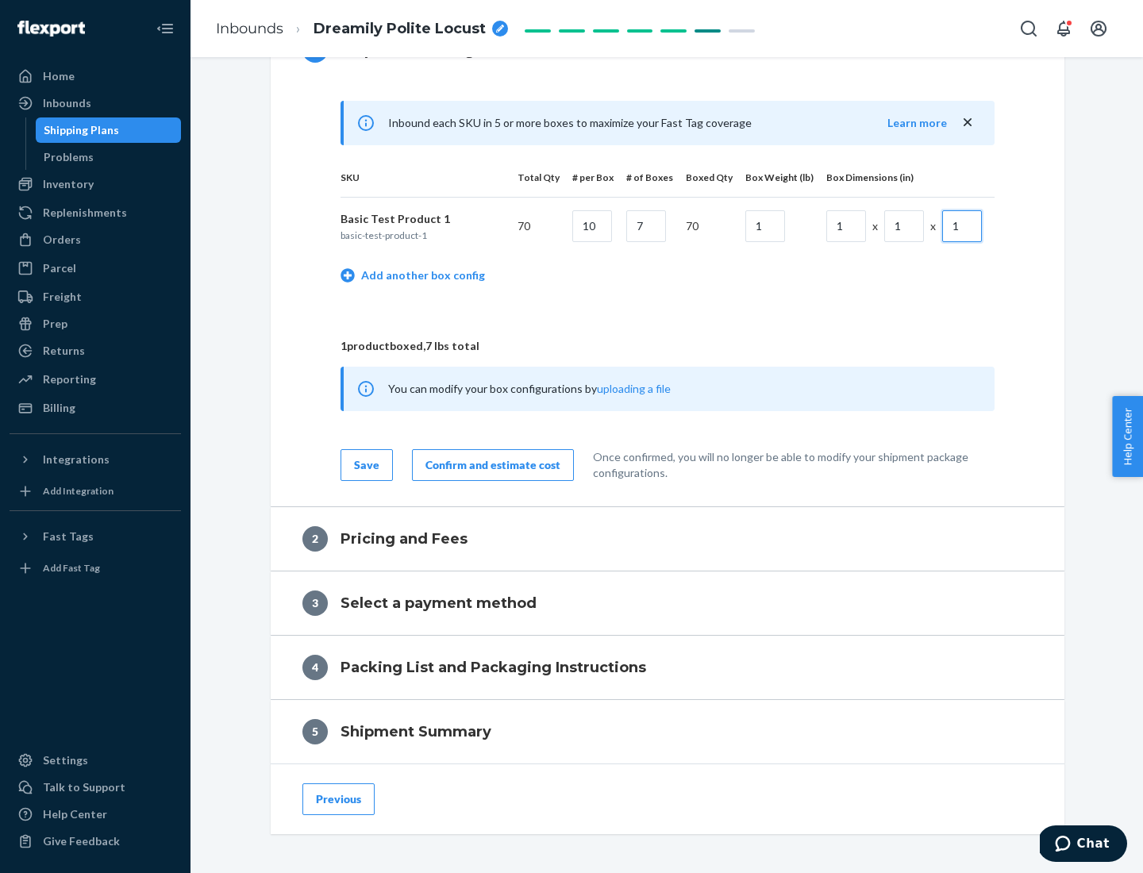
type input "1"
click at [490, 464] on div "Confirm and estimate cost" at bounding box center [492, 465] width 135 height 16
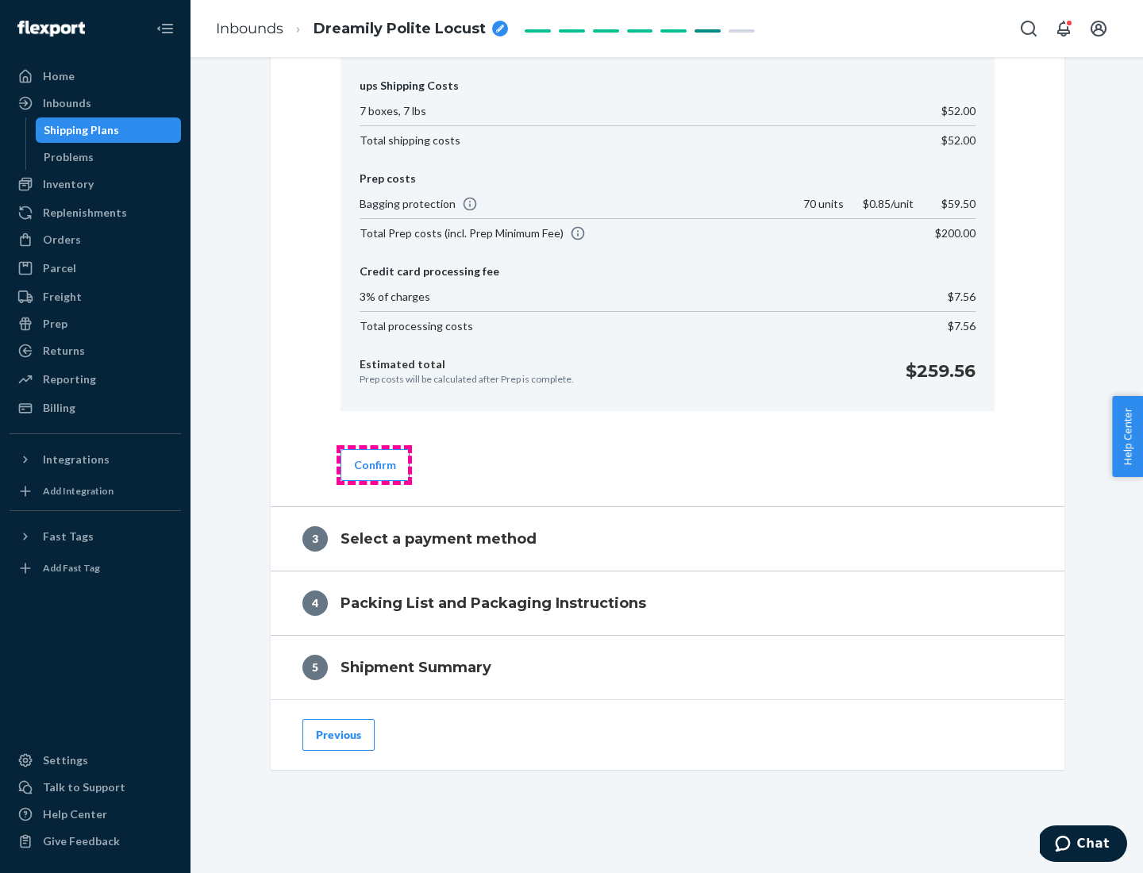
click at [374, 464] on button "Confirm" at bounding box center [374, 465] width 69 height 32
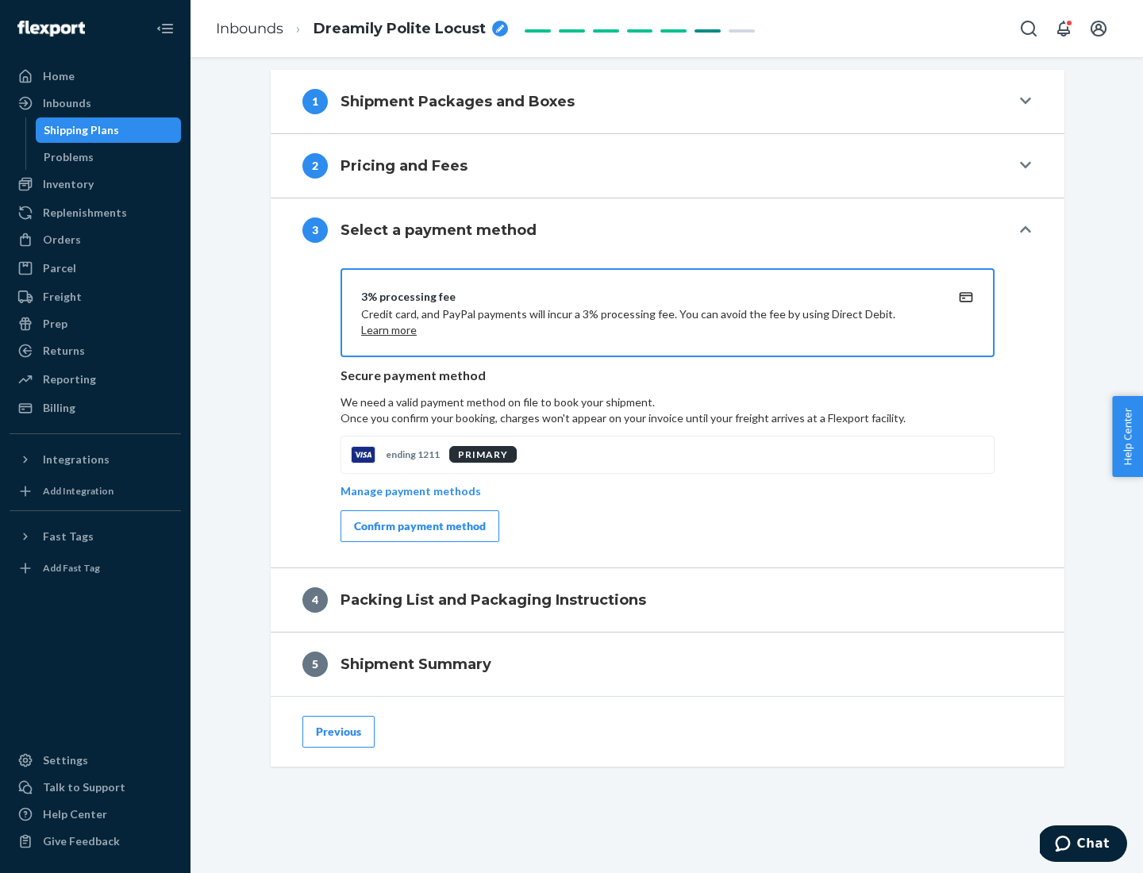
click at [418, 526] on div "Confirm payment method" at bounding box center [420, 526] width 132 height 16
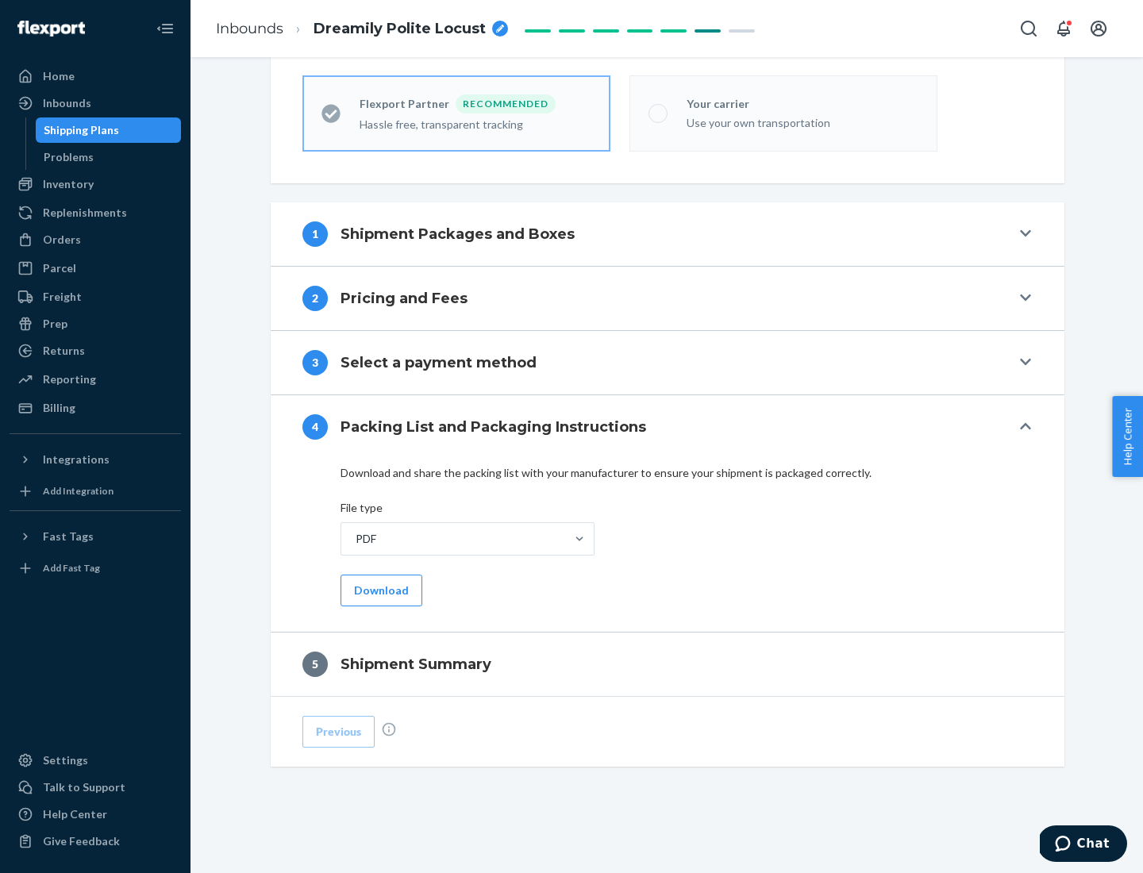
scroll to position [440, 0]
click at [379, 590] on button "Download" at bounding box center [381, 590] width 82 height 32
